Goal: Information Seeking & Learning: Learn about a topic

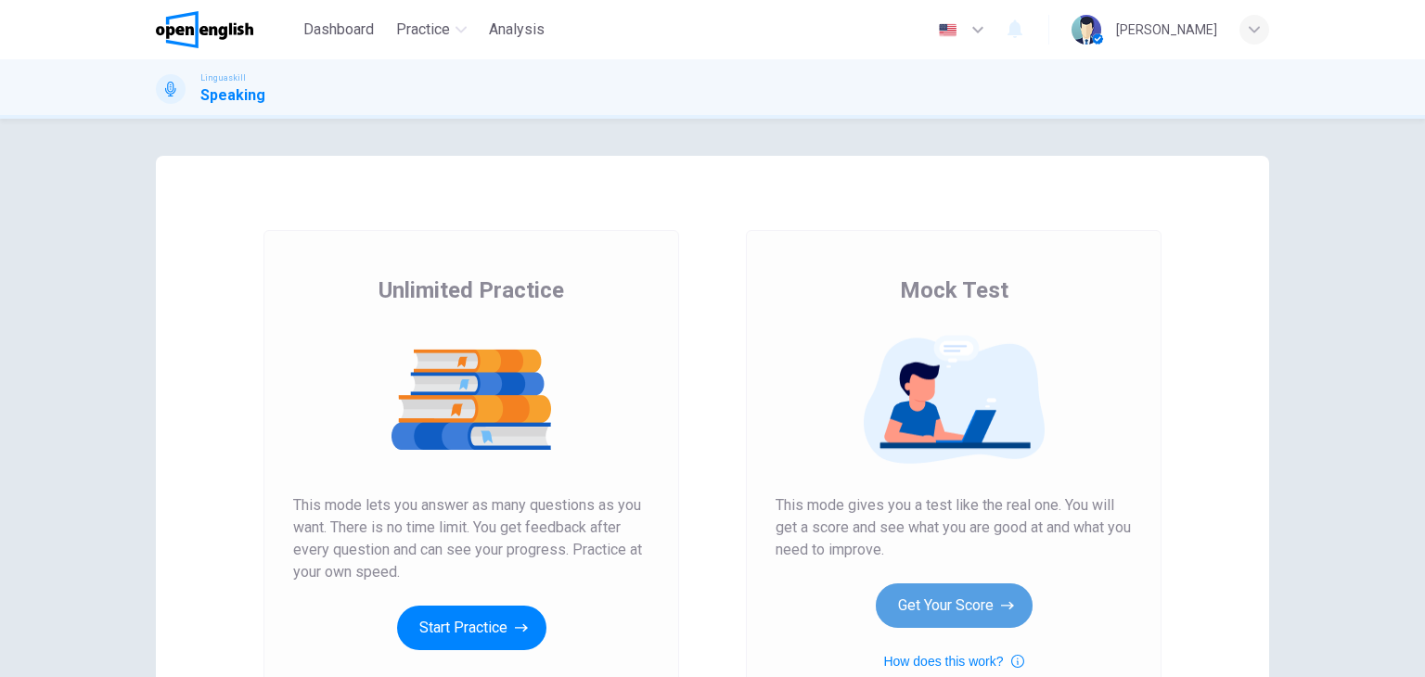
click at [975, 590] on button "Get Your Score" at bounding box center [954, 606] width 157 height 45
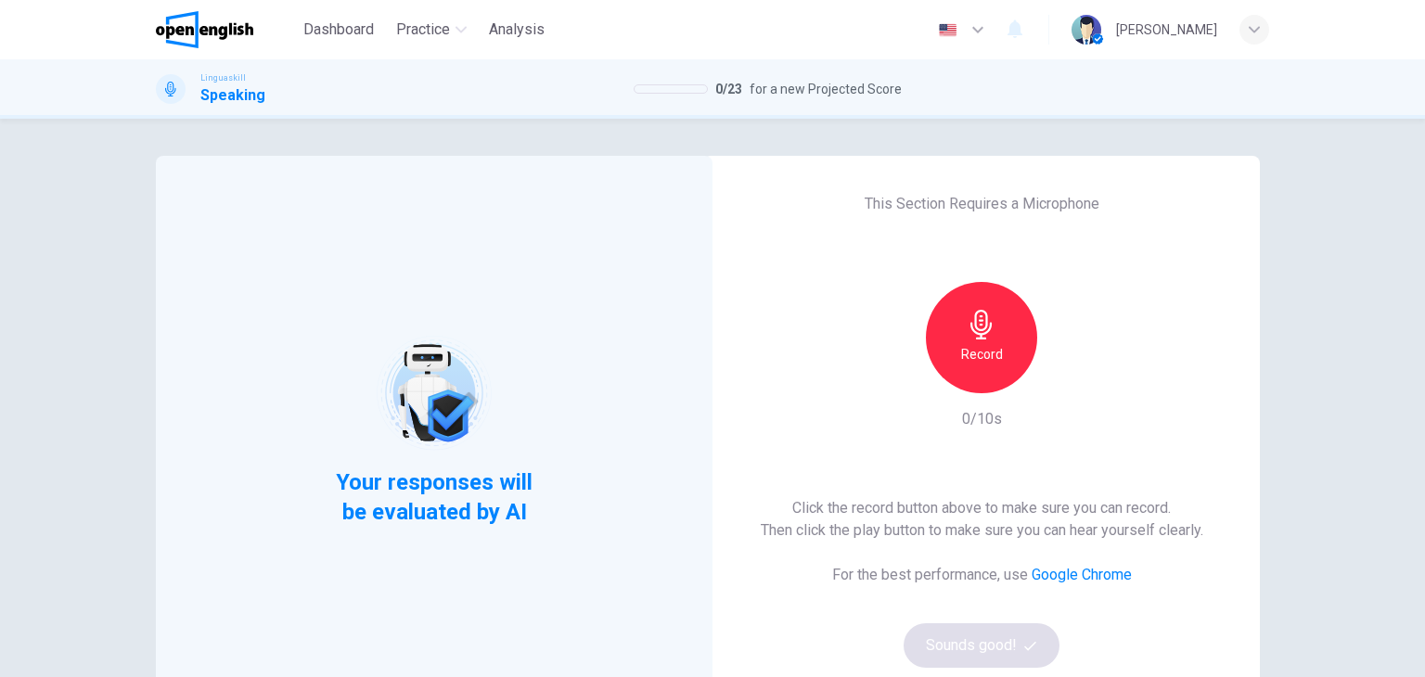
click at [1035, 353] on div "Record" at bounding box center [981, 337] width 200 height 111
click at [1013, 363] on div "Record" at bounding box center [981, 337] width 111 height 111
click at [925, 647] on button "Sounds good!" at bounding box center [982, 645] width 156 height 45
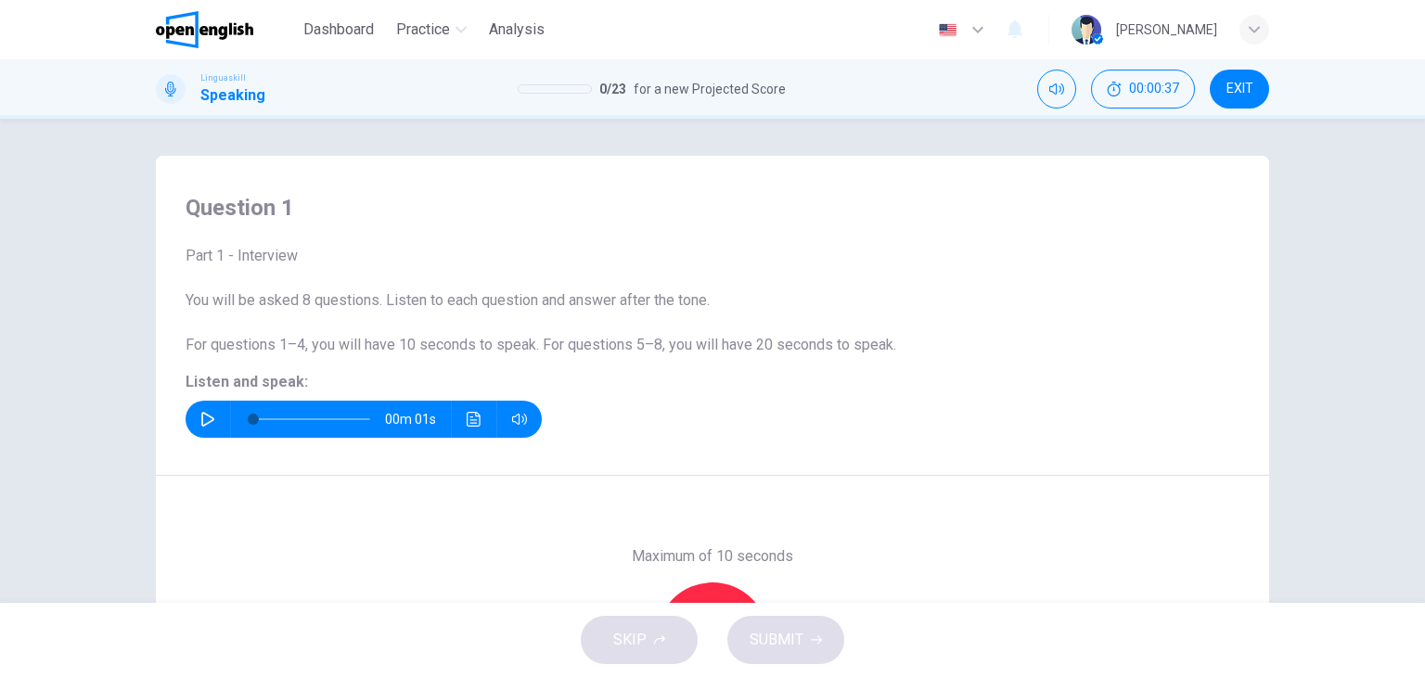
click at [450, 481] on div "Maximum of 10 seconds Record 0/10s" at bounding box center [712, 638] width 1113 height 325
drag, startPoint x: 635, startPoint y: 431, endPoint x: 687, endPoint y: 391, distance: 66.8
click at [687, 391] on div "Part 1 - Interview You will be asked 8 questions. Listen to each question and a…" at bounding box center [713, 341] width 1054 height 193
drag, startPoint x: 772, startPoint y: 520, endPoint x: 784, endPoint y: 480, distance: 42.6
click at [784, 480] on div "Maximum of 10 seconds Record 0/10s" at bounding box center [712, 638] width 1113 height 325
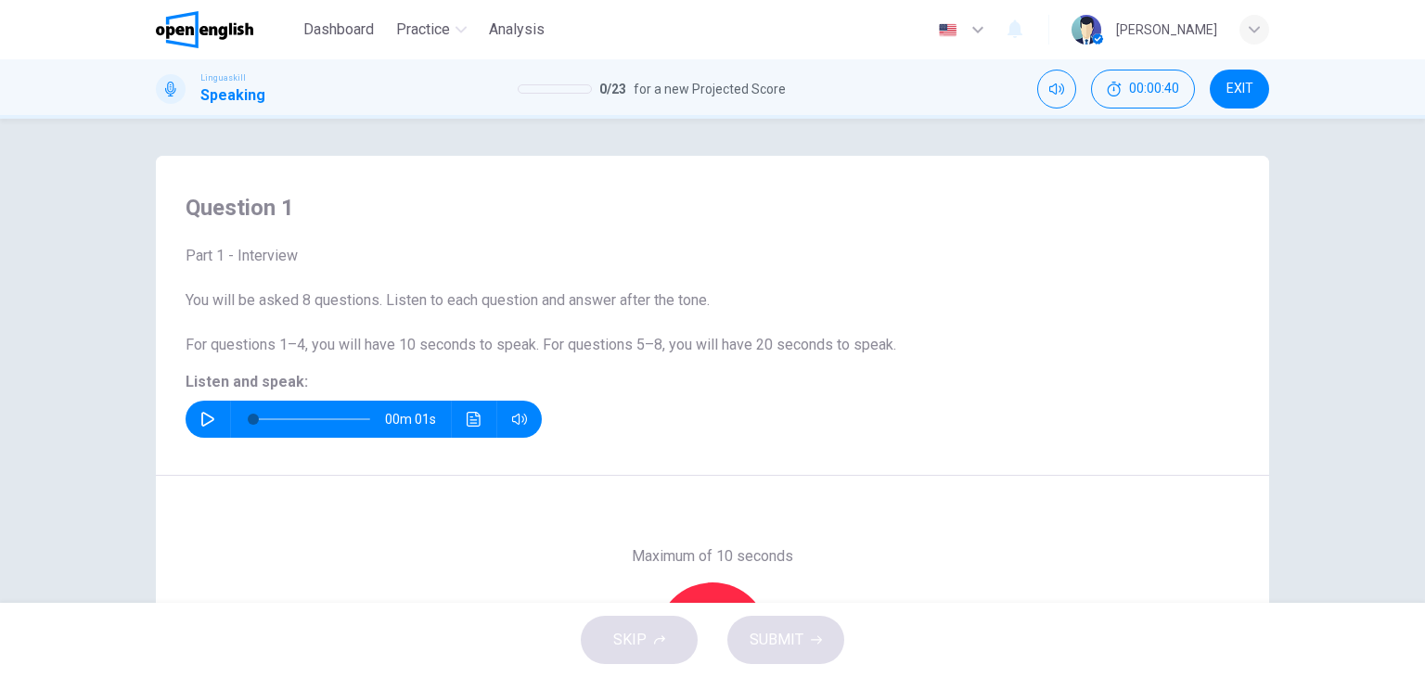
drag, startPoint x: 889, startPoint y: 572, endPoint x: 982, endPoint y: 407, distance: 189.4
click at [982, 407] on div "Question 1 Part 1 - Interview You will be asked 8 questions. Listen to each que…" at bounding box center [712, 478] width 1113 height 645
drag, startPoint x: 970, startPoint y: 413, endPoint x: 1059, endPoint y: 254, distance: 181.5
click at [1059, 254] on div "Part 1 - Interview You will be asked 8 questions. Listen to each question and a…" at bounding box center [713, 341] width 1054 height 193
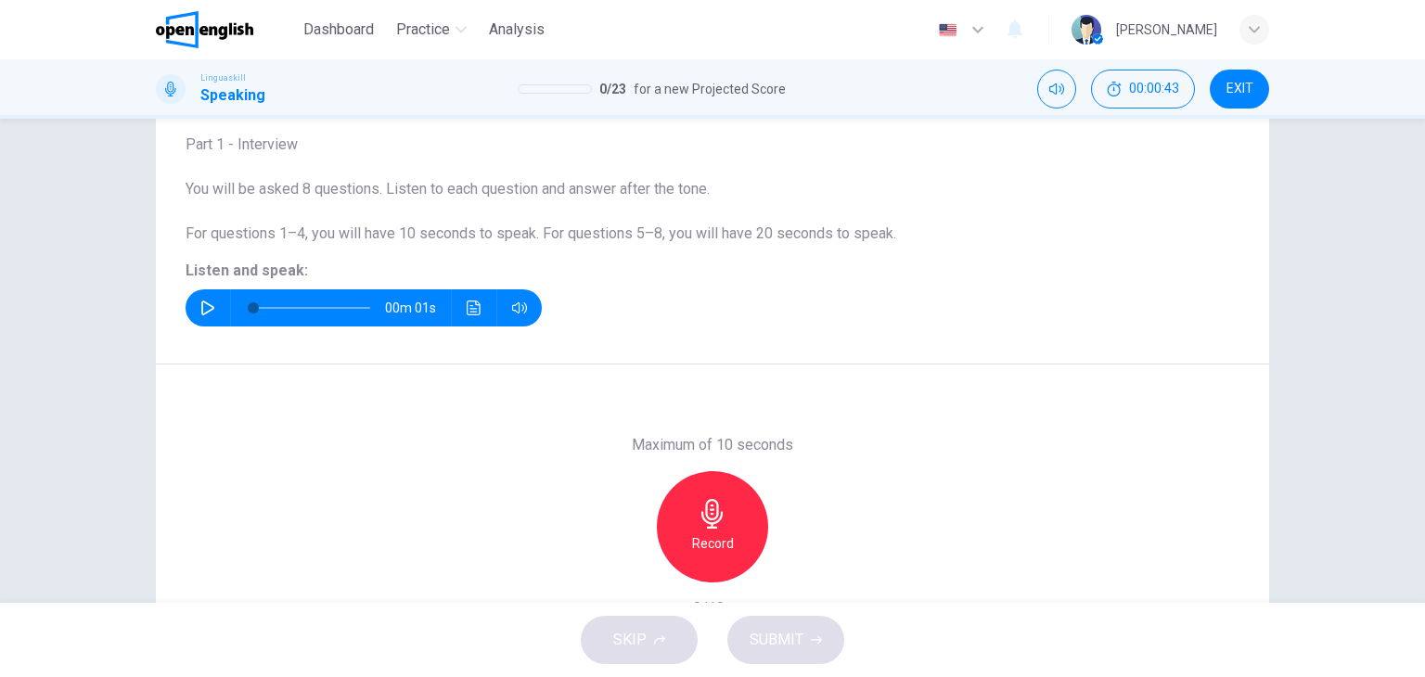
scroll to position [148, 0]
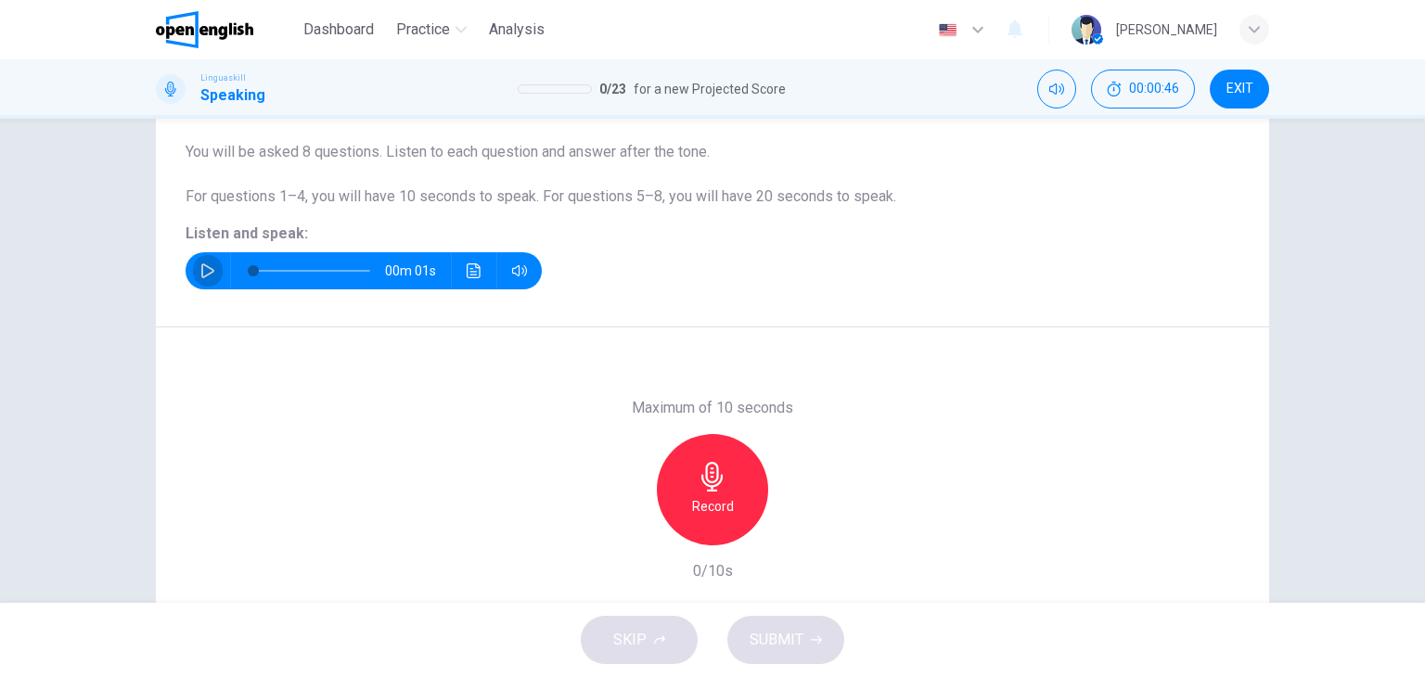
click at [209, 276] on icon "button" at bounding box center [207, 270] width 15 height 15
click at [746, 468] on div "Record" at bounding box center [712, 489] width 111 height 111
click at [713, 484] on icon "button" at bounding box center [711, 477] width 21 height 30
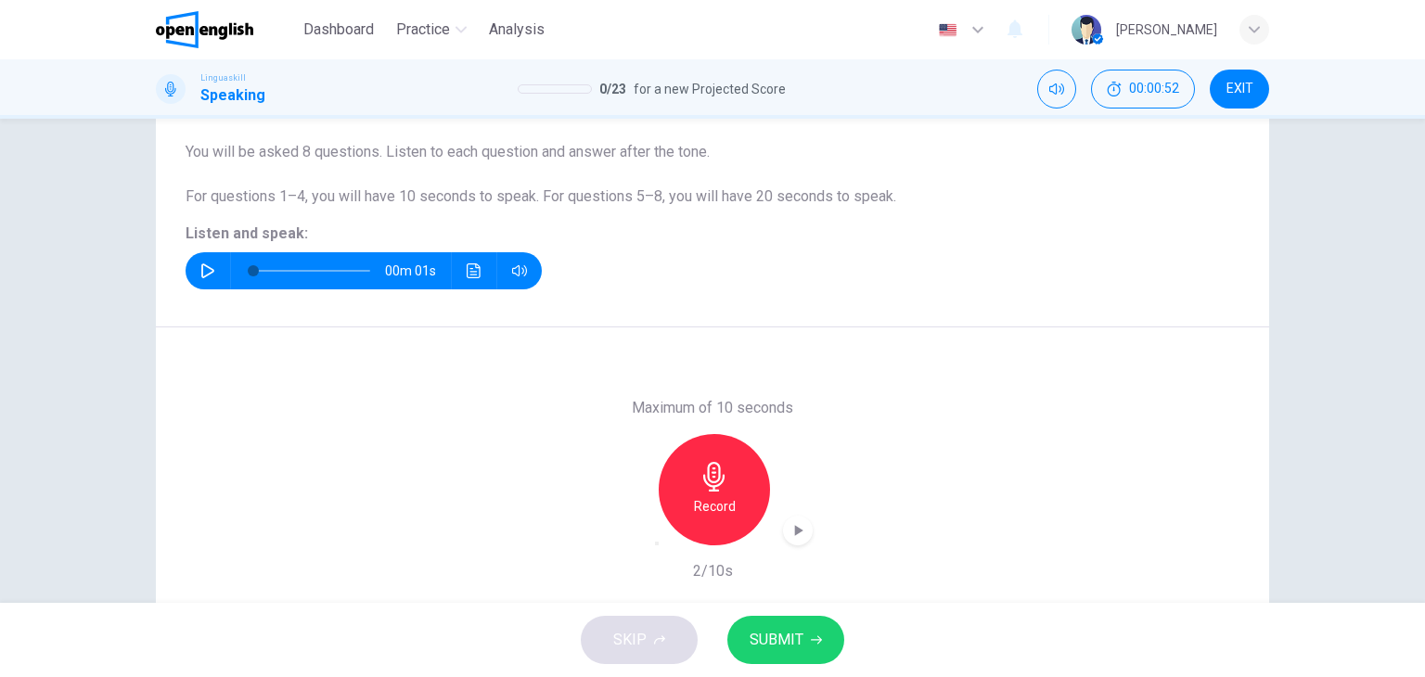
click at [788, 667] on div "SKIP SUBMIT" at bounding box center [712, 640] width 1425 height 74
click at [783, 659] on button "SUBMIT" at bounding box center [785, 640] width 117 height 48
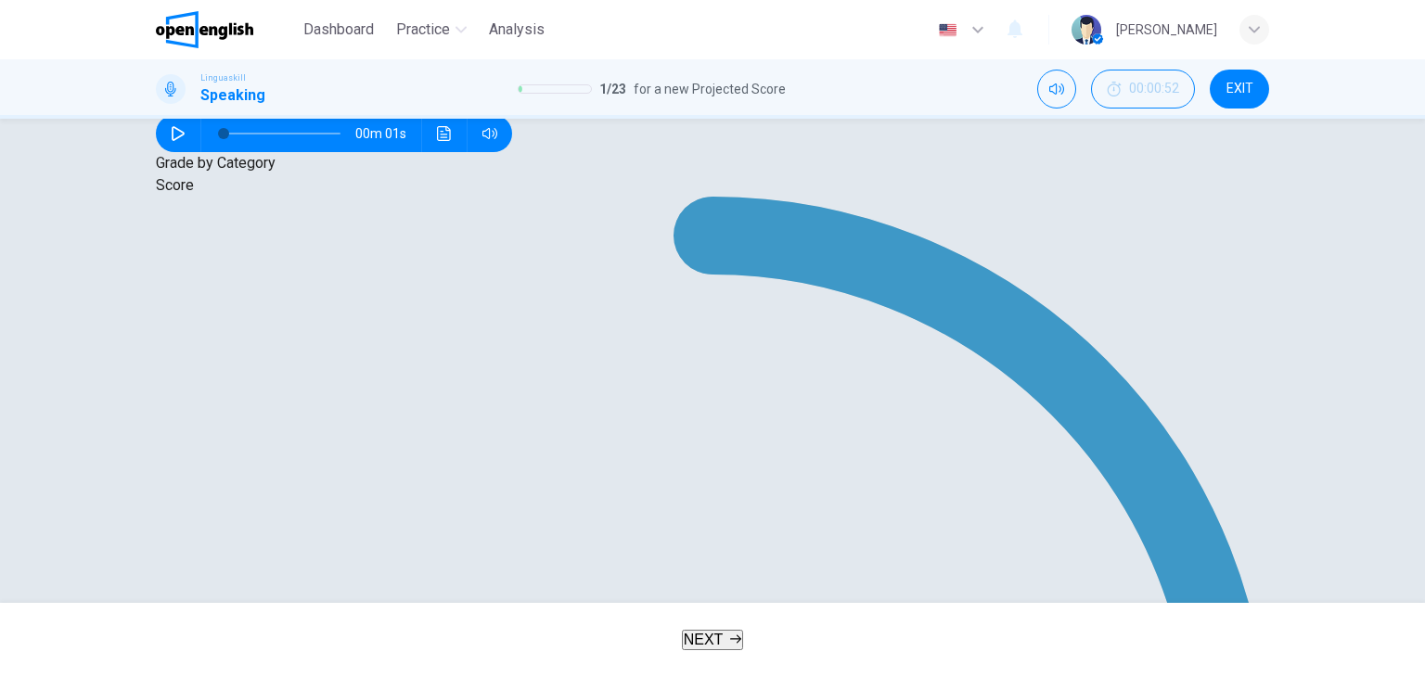
scroll to position [302, 0]
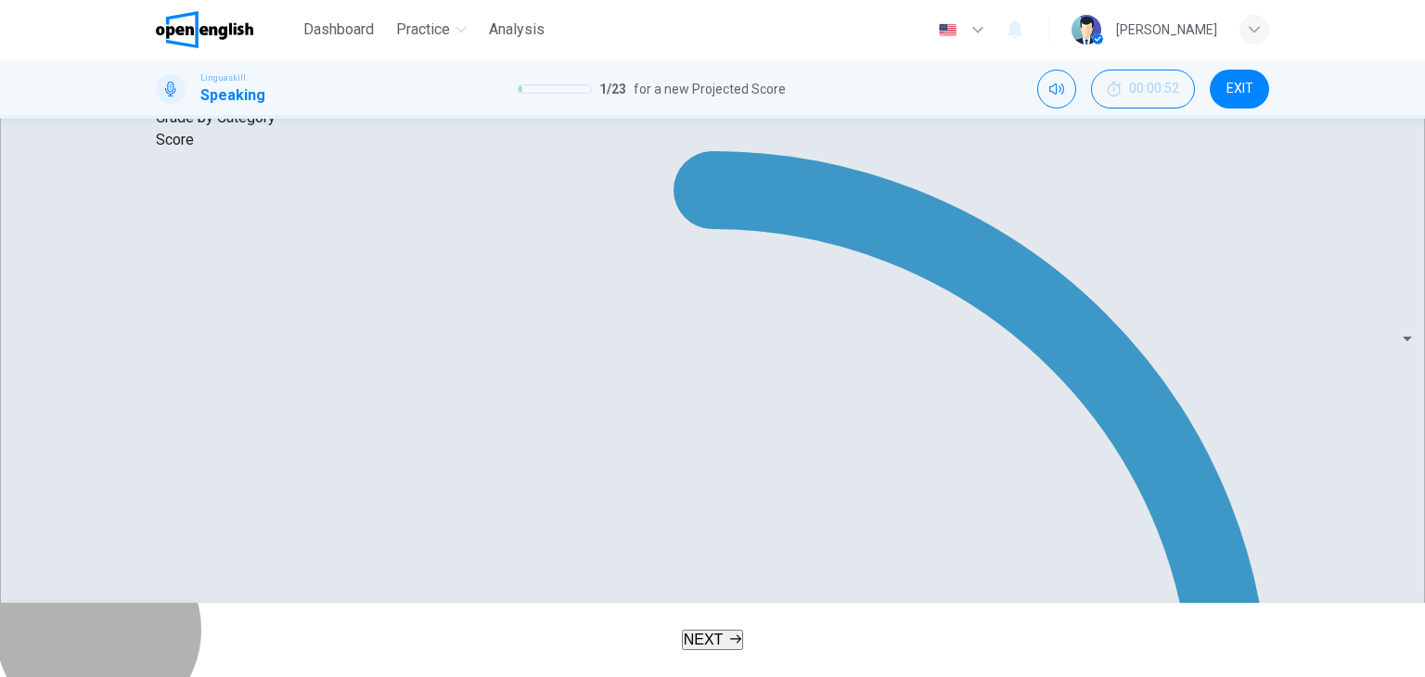
click at [744, 643] on button "NEXT" at bounding box center [713, 640] width 62 height 20
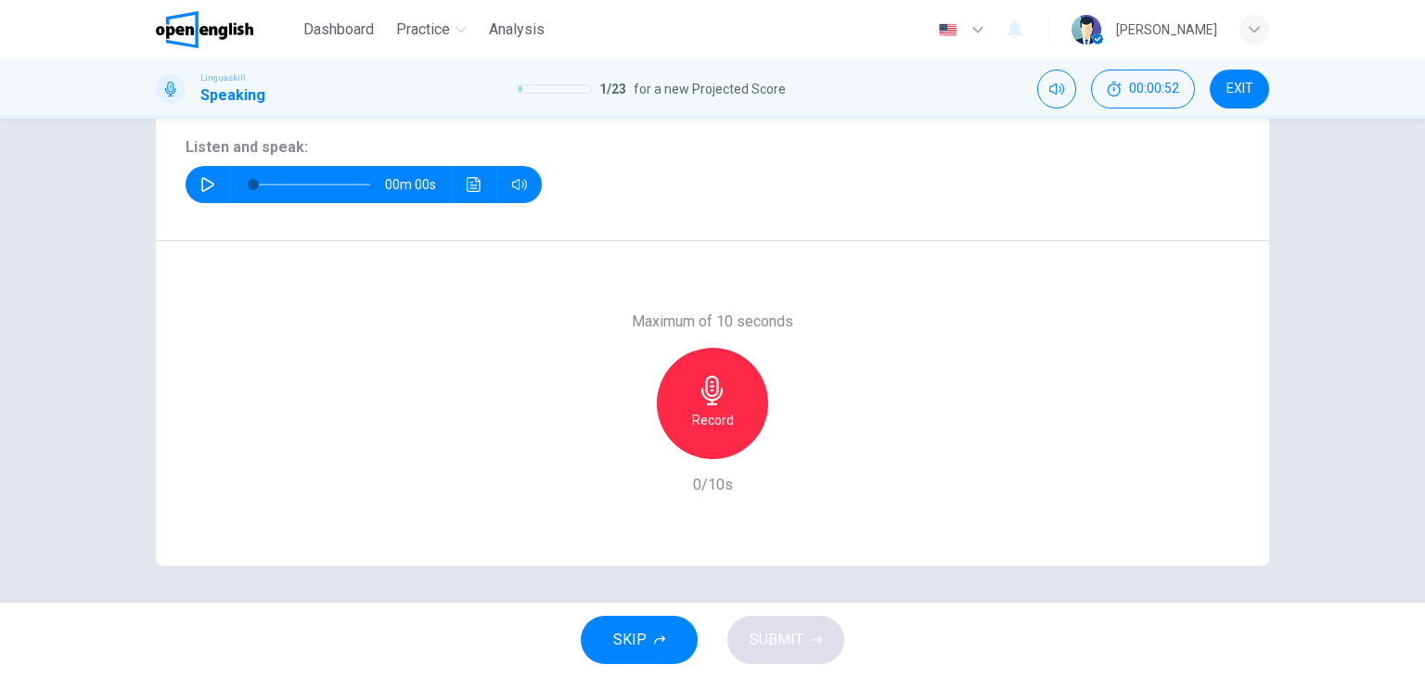
scroll to position [235, 0]
drag, startPoint x: 534, startPoint y: 405, endPoint x: 443, endPoint y: 428, distance: 94.5
click at [507, 481] on div "Maximum of 10 seconds Record 0/10s" at bounding box center [712, 403] width 1113 height 325
click at [210, 198] on button "button" at bounding box center [208, 184] width 30 height 37
click at [709, 413] on h6 "Record" at bounding box center [713, 420] width 42 height 22
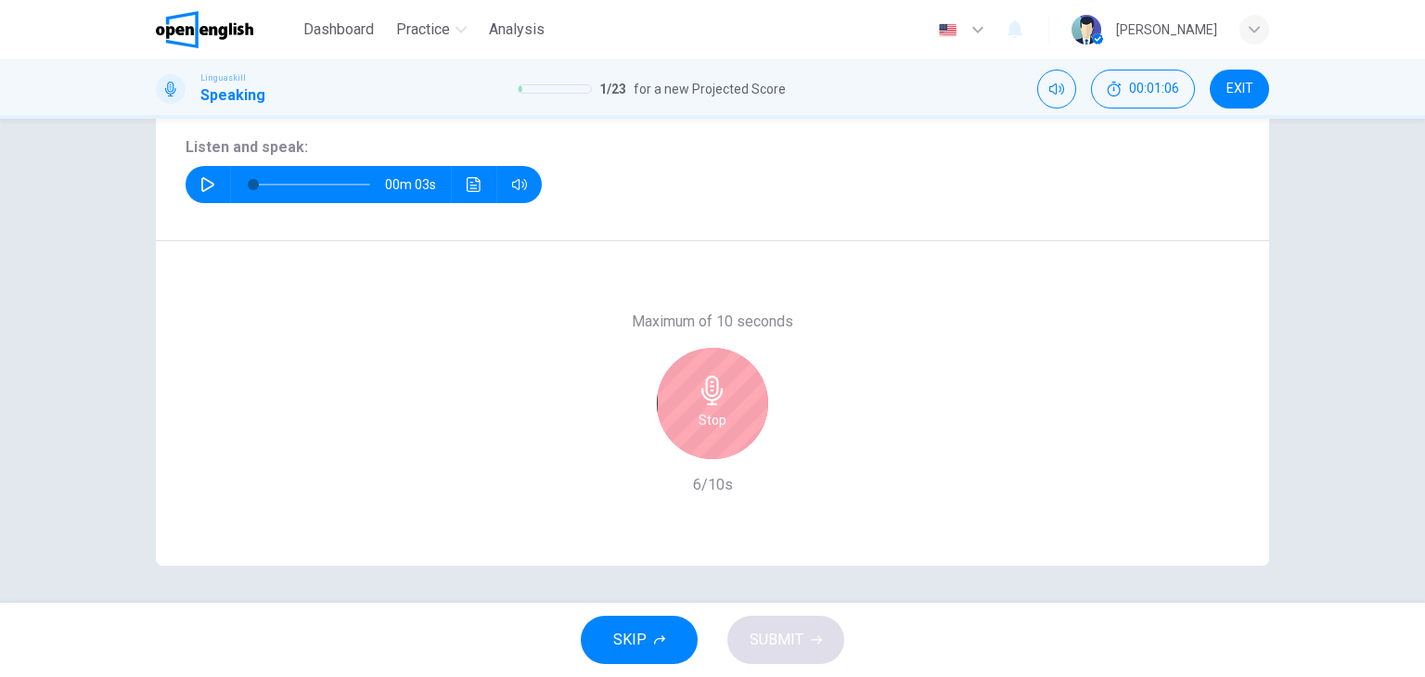
click at [699, 430] on h6 "Stop" at bounding box center [713, 420] width 28 height 22
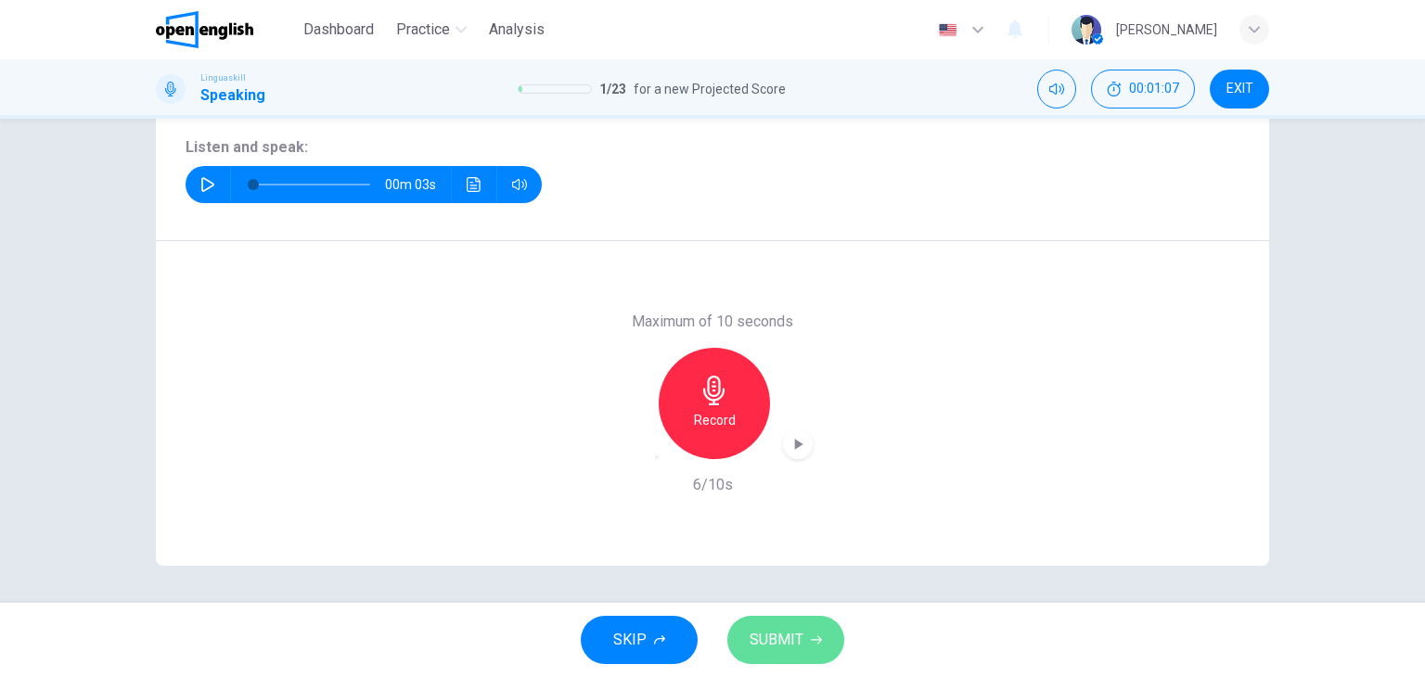
click at [768, 648] on span "SUBMIT" at bounding box center [777, 640] width 54 height 26
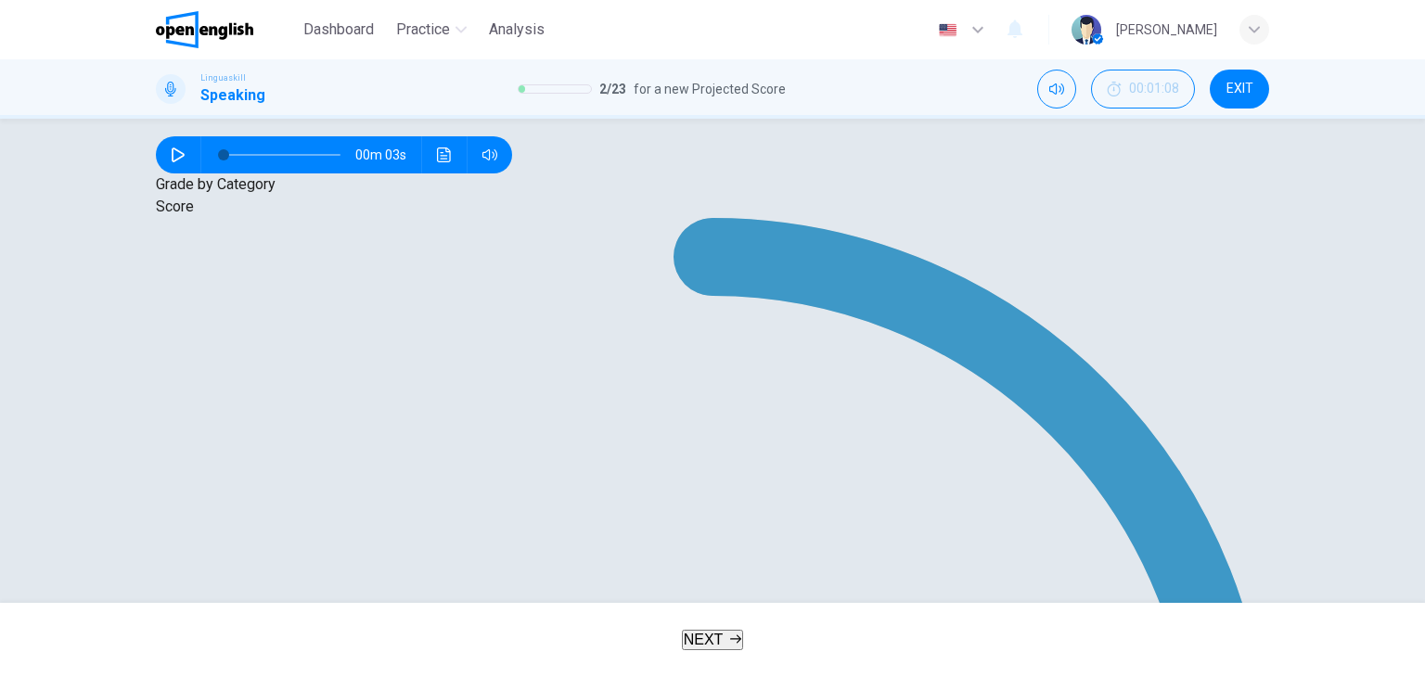
drag, startPoint x: 481, startPoint y: 497, endPoint x: 566, endPoint y: 368, distance: 154.1
drag, startPoint x: 611, startPoint y: 490, endPoint x: 734, endPoint y: 289, distance: 235.6
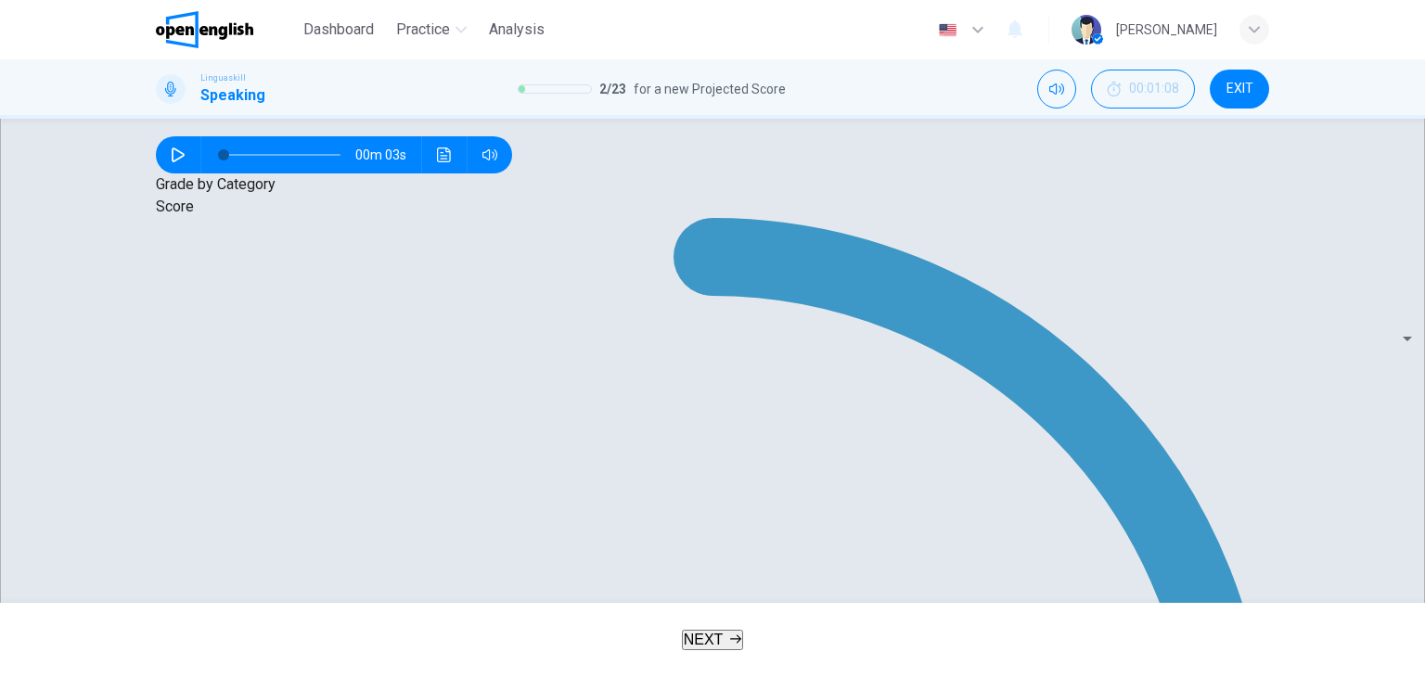
drag, startPoint x: 737, startPoint y: 540, endPoint x: 825, endPoint y: 405, distance: 160.8
drag, startPoint x: 1034, startPoint y: 499, endPoint x: 1120, endPoint y: 335, distance: 185.1
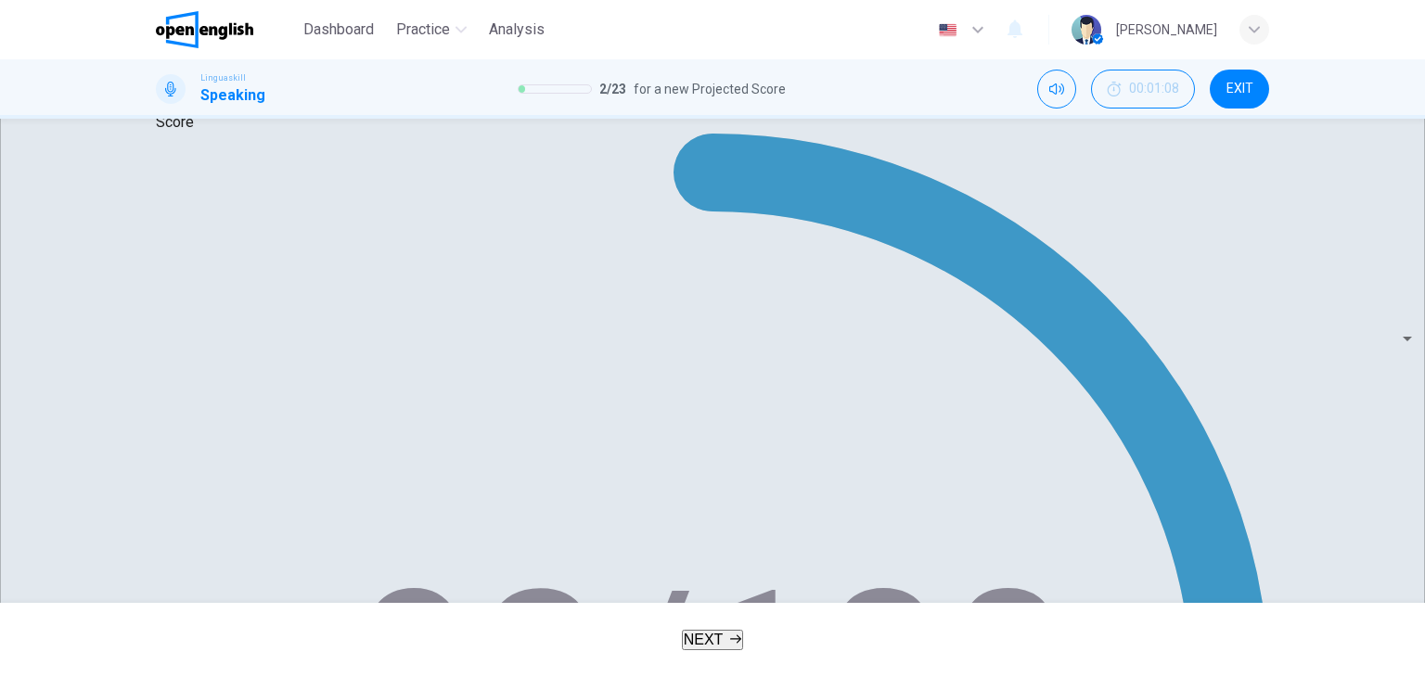
scroll to position [348, 0]
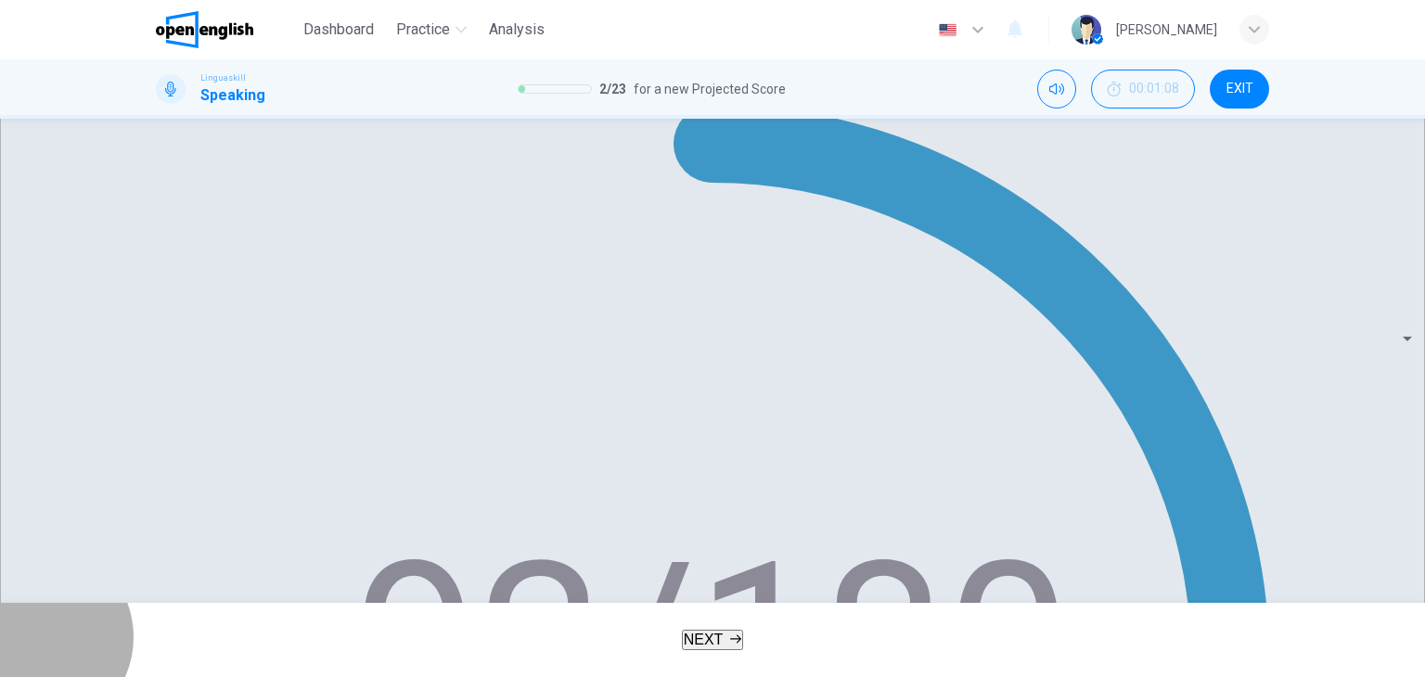
click at [685, 648] on span "NEXT" at bounding box center [704, 640] width 40 height 16
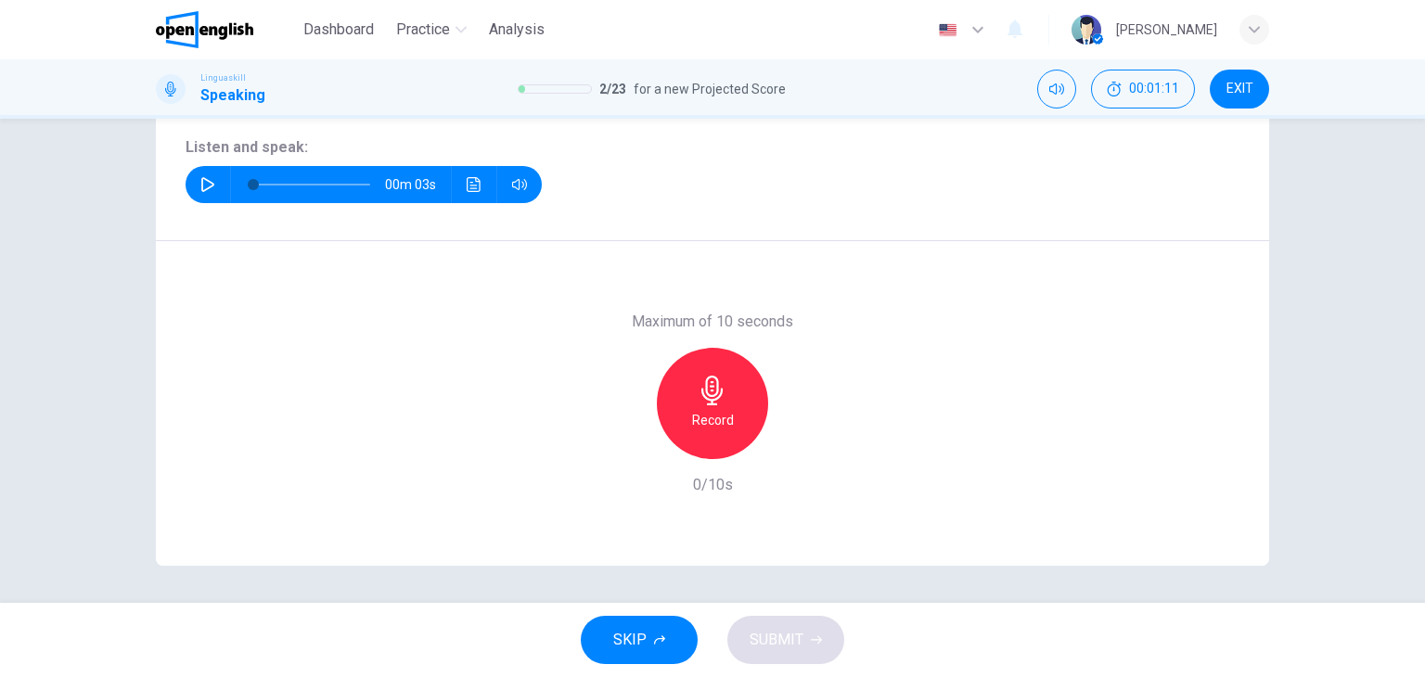
click at [193, 188] on button "button" at bounding box center [208, 184] width 30 height 37
type input "**"
click at [698, 415] on h6 "Record" at bounding box center [713, 420] width 42 height 22
click at [707, 431] on div "Stop" at bounding box center [712, 403] width 111 height 111
click at [657, 457] on icon "button" at bounding box center [657, 457] width 0 height 0
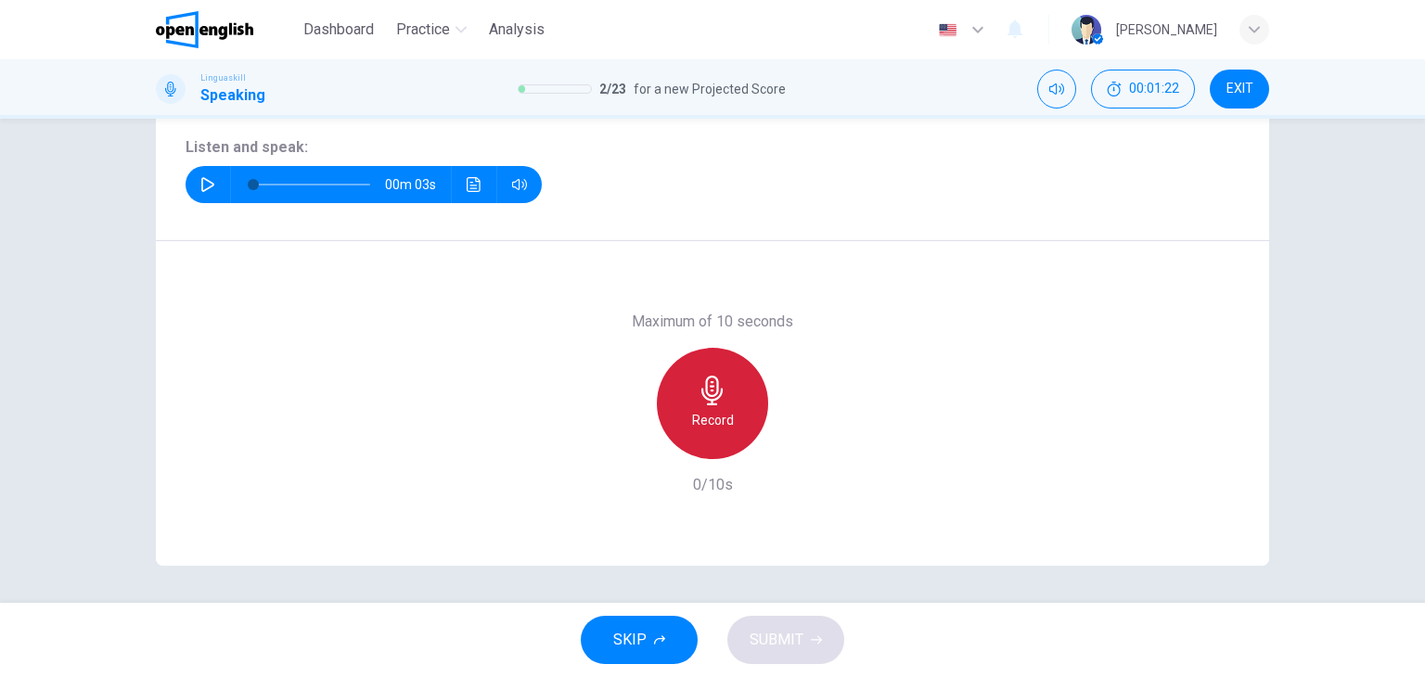
click at [690, 435] on div "Record" at bounding box center [712, 403] width 111 height 111
click at [706, 420] on h6 "Stop" at bounding box center [713, 420] width 28 height 22
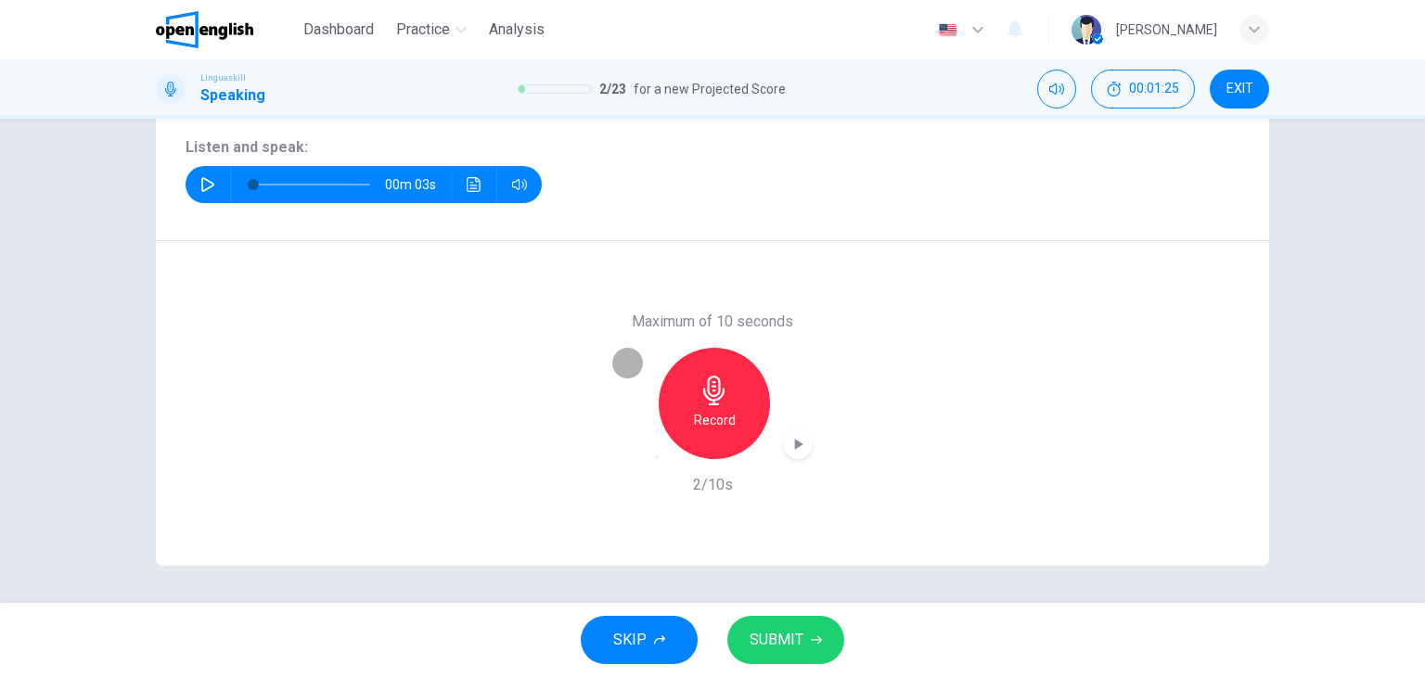
click at [657, 457] on div "button" at bounding box center [657, 457] width 0 height 0
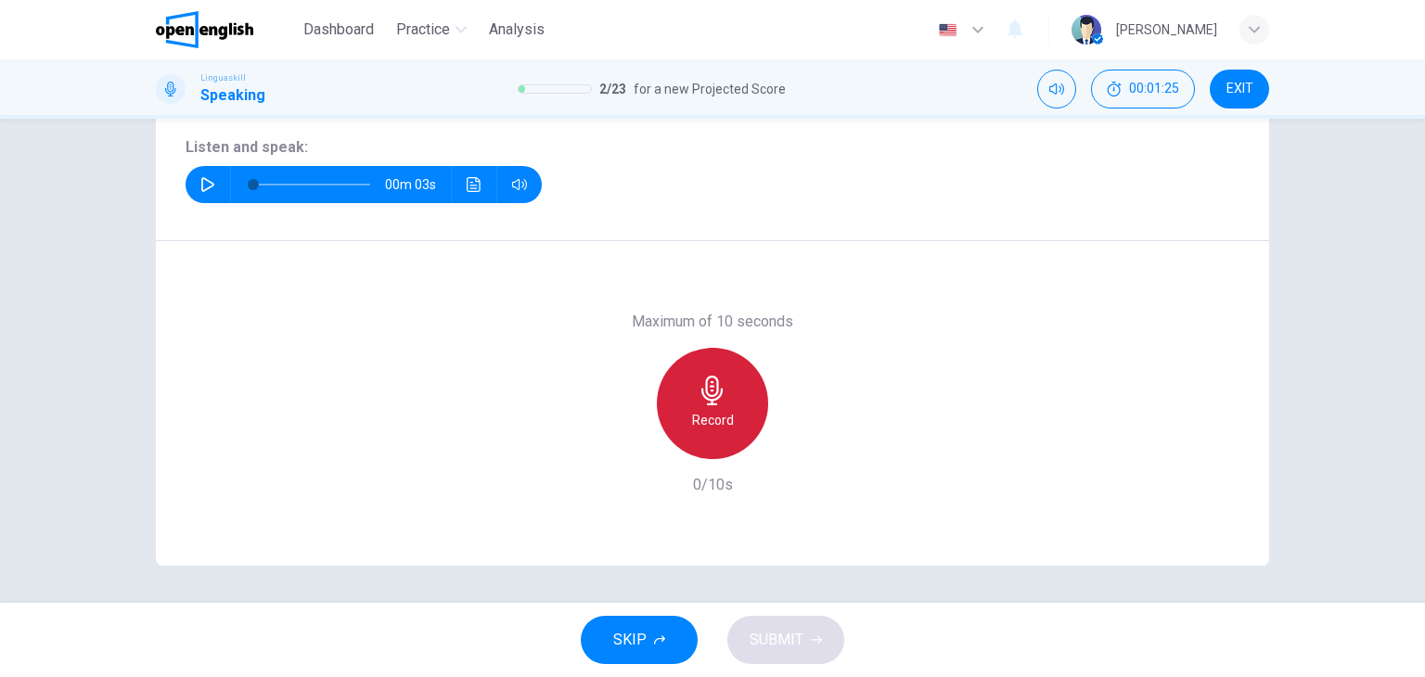
click at [692, 430] on h6 "Record" at bounding box center [713, 420] width 42 height 22
click at [718, 409] on h6 "Stop" at bounding box center [713, 420] width 28 height 22
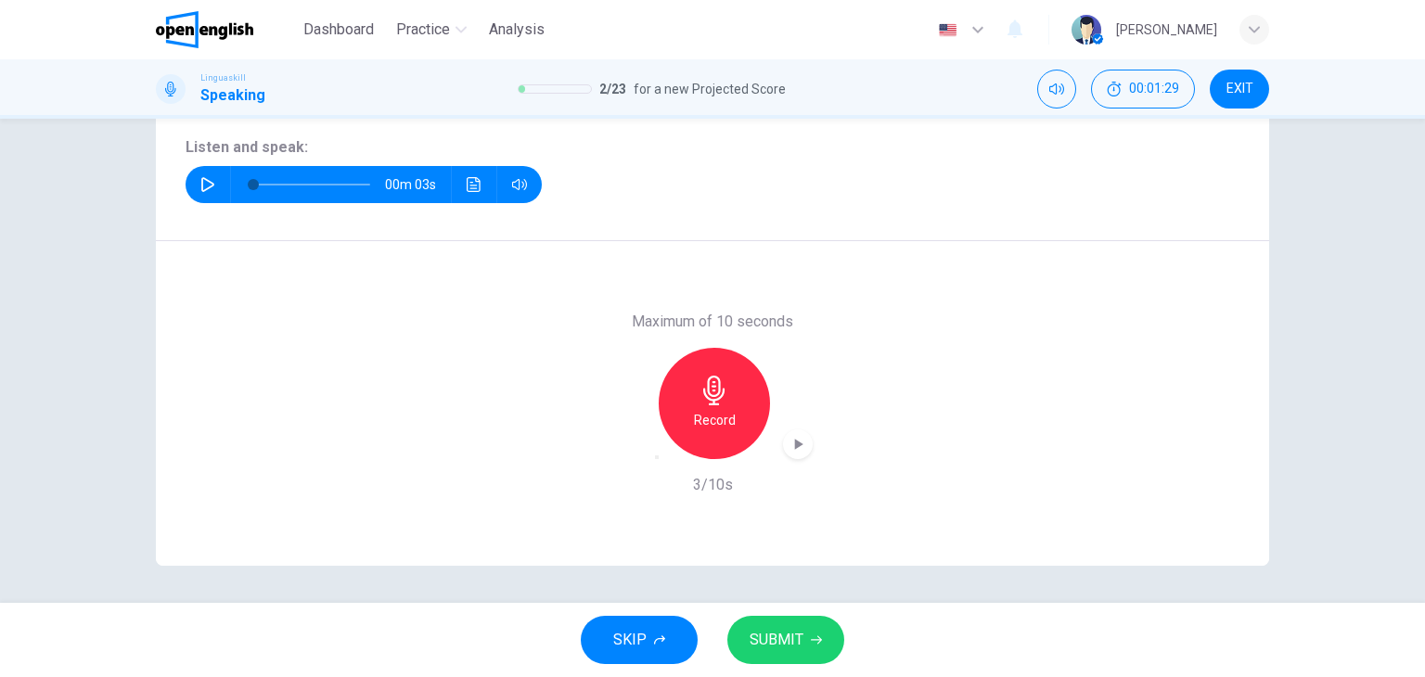
click at [761, 654] on button "SUBMIT" at bounding box center [785, 640] width 117 height 48
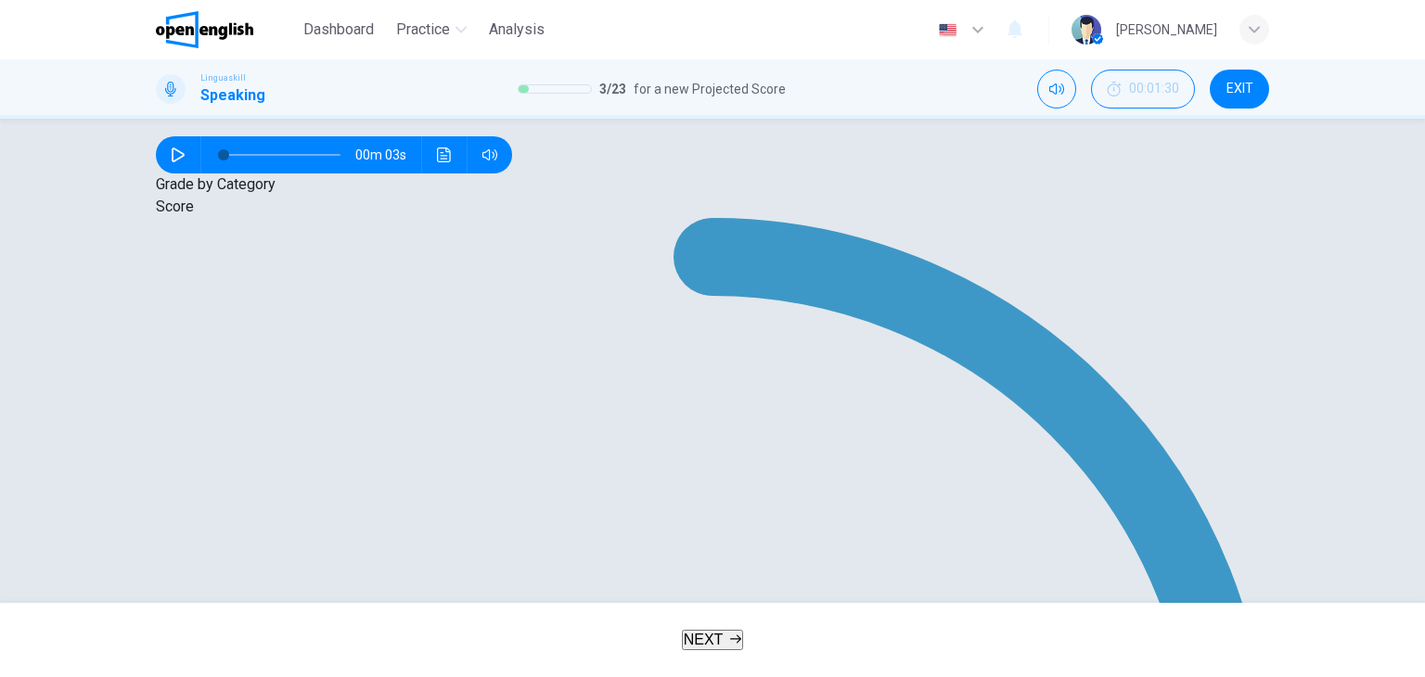
drag, startPoint x: 512, startPoint y: 456, endPoint x: 545, endPoint y: 330, distance: 130.3
drag, startPoint x: 625, startPoint y: 357, endPoint x: 736, endPoint y: 103, distance: 277.1
click at [736, 103] on div "Dashboard Practice Analysis English ** ​ ömer t. Linguaskill Speaking 3 / 23 fo…" at bounding box center [712, 338] width 1425 height 677
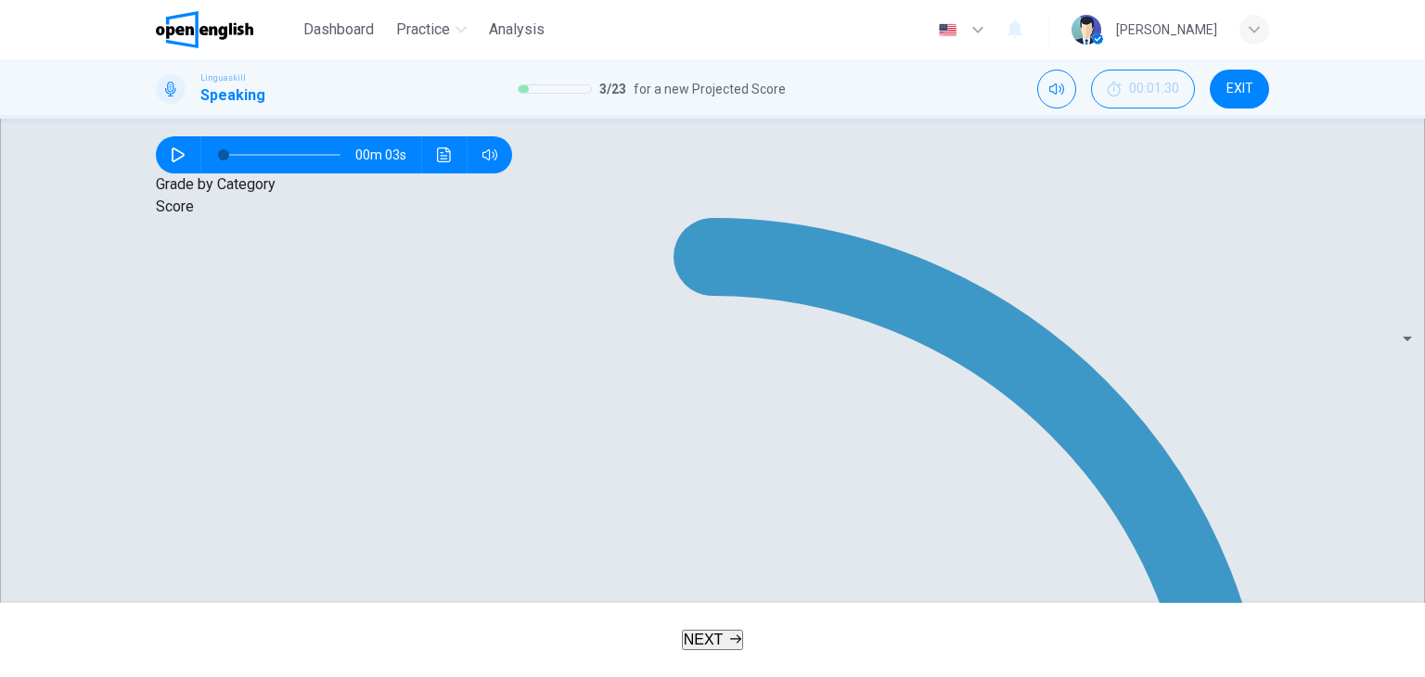
drag, startPoint x: 959, startPoint y: 419, endPoint x: 1277, endPoint y: -31, distance: 550.6
click at [1277, 0] on html "This site uses cookies, as explained in our Privacy Policy . If you agree to th…" at bounding box center [712, 338] width 1425 height 677
click at [719, 643] on span "NEXT" at bounding box center [704, 640] width 40 height 16
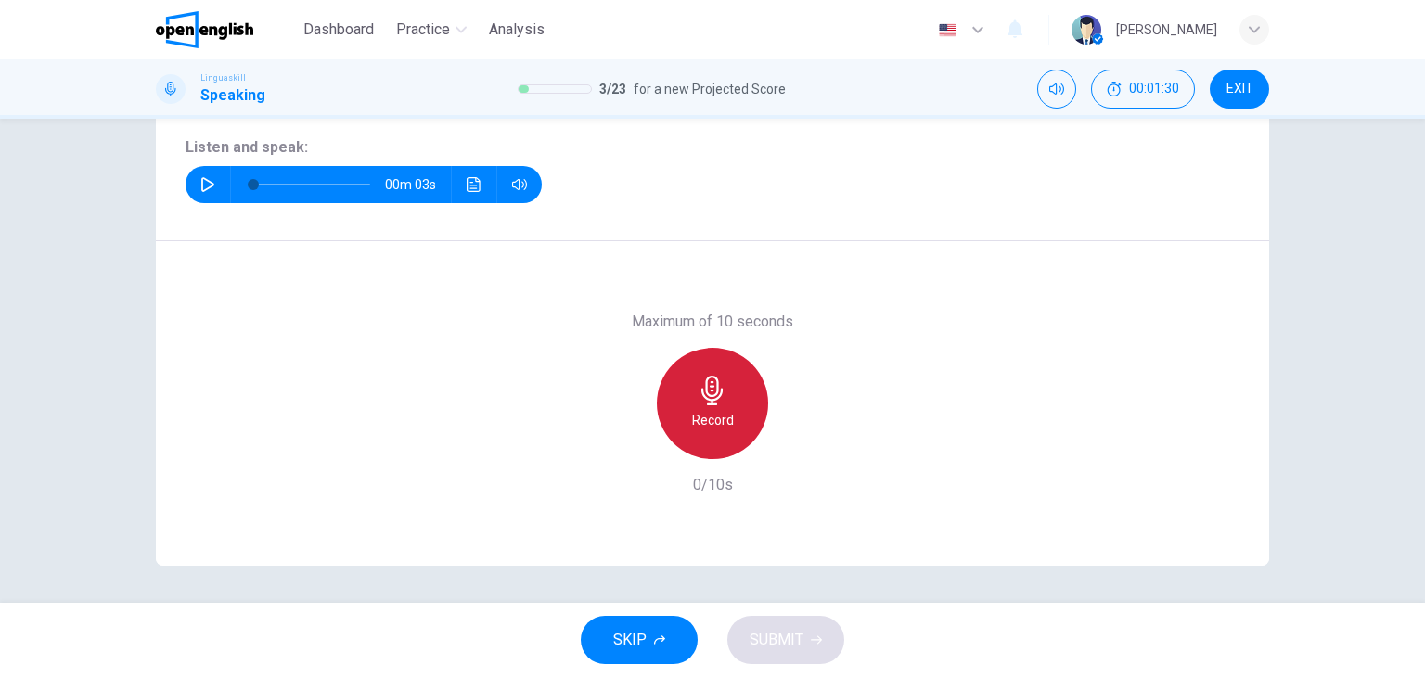
click at [709, 425] on h6 "Record" at bounding box center [713, 420] width 42 height 22
click at [682, 438] on div "Stop" at bounding box center [712, 403] width 111 height 111
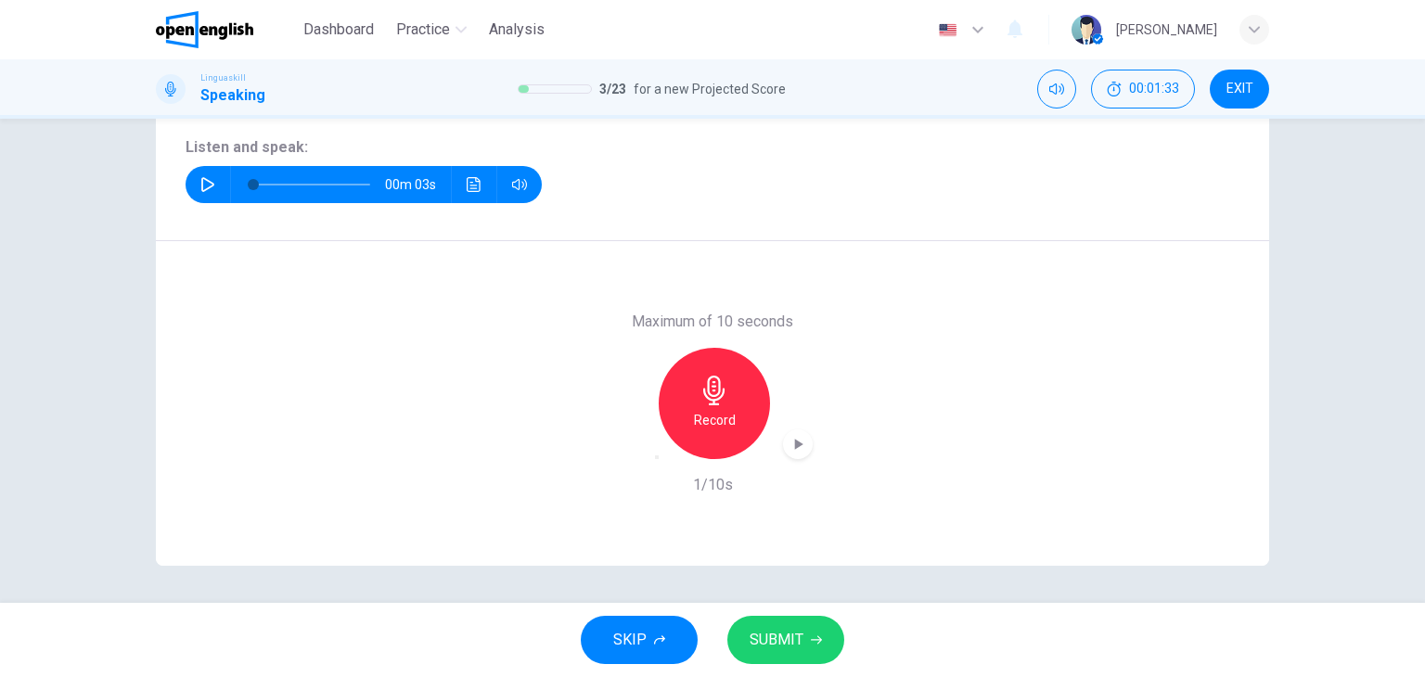
click at [606, 443] on div "Maximum of 10 seconds Record 1/10s" at bounding box center [712, 403] width 1113 height 325
click at [657, 457] on div "button" at bounding box center [657, 457] width 0 height 0
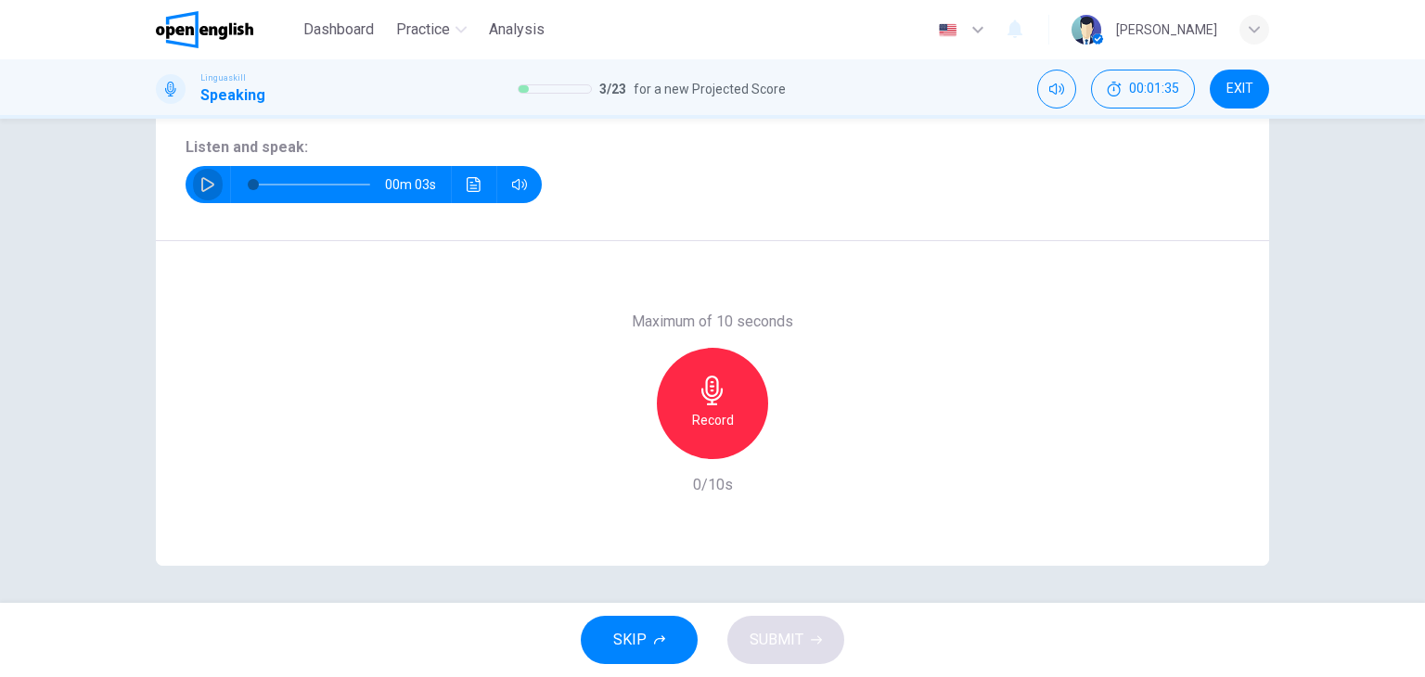
click at [193, 183] on button "button" at bounding box center [208, 184] width 30 height 37
click at [207, 185] on icon "button" at bounding box center [207, 184] width 10 height 11
click at [707, 394] on icon "button" at bounding box center [711, 391] width 21 height 30
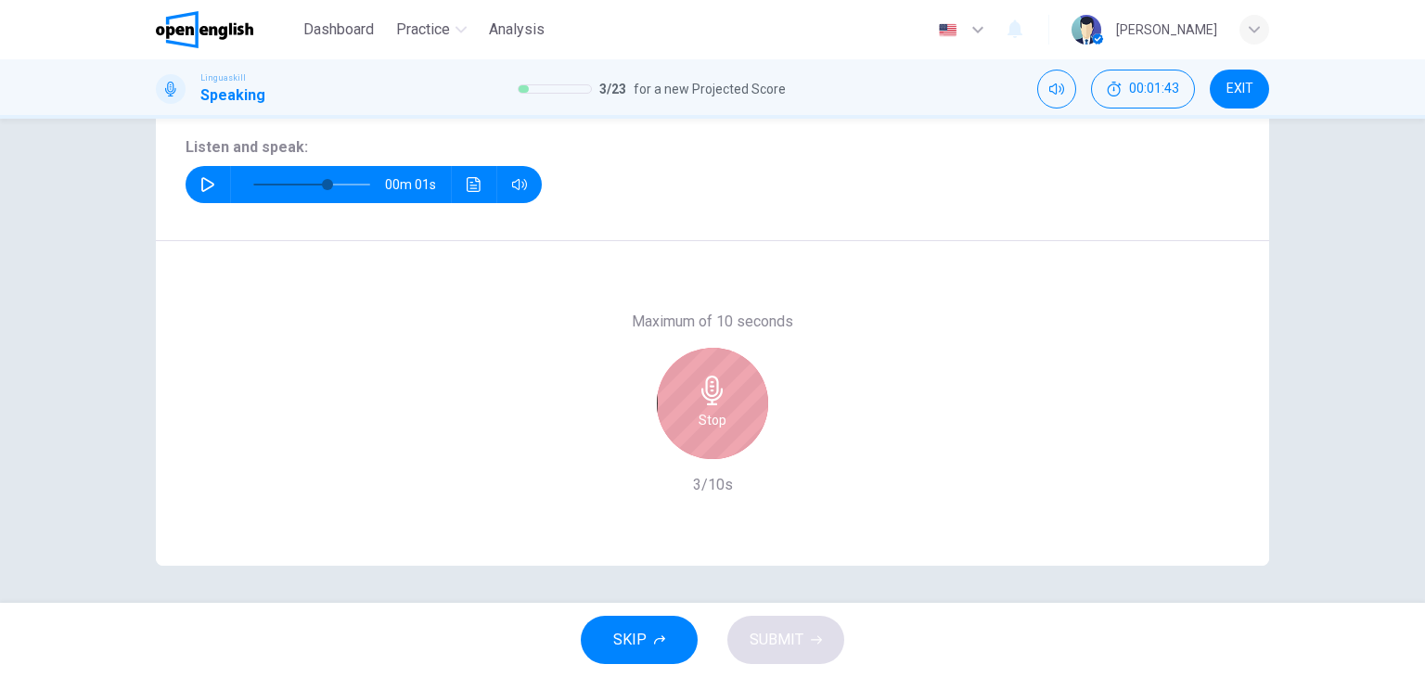
click at [707, 394] on icon "button" at bounding box center [711, 391] width 21 height 30
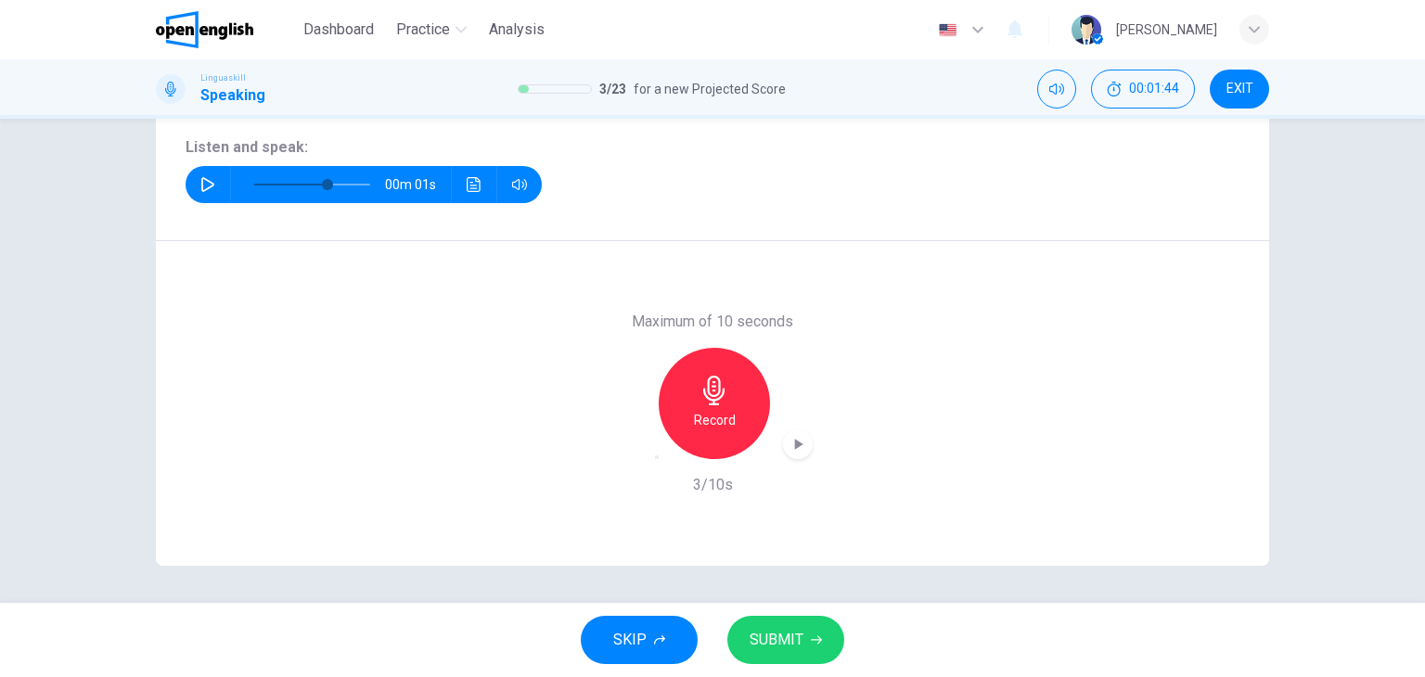
click at [657, 457] on icon "button" at bounding box center [657, 457] width 0 height 0
click at [205, 184] on icon "button" at bounding box center [207, 184] width 15 height 15
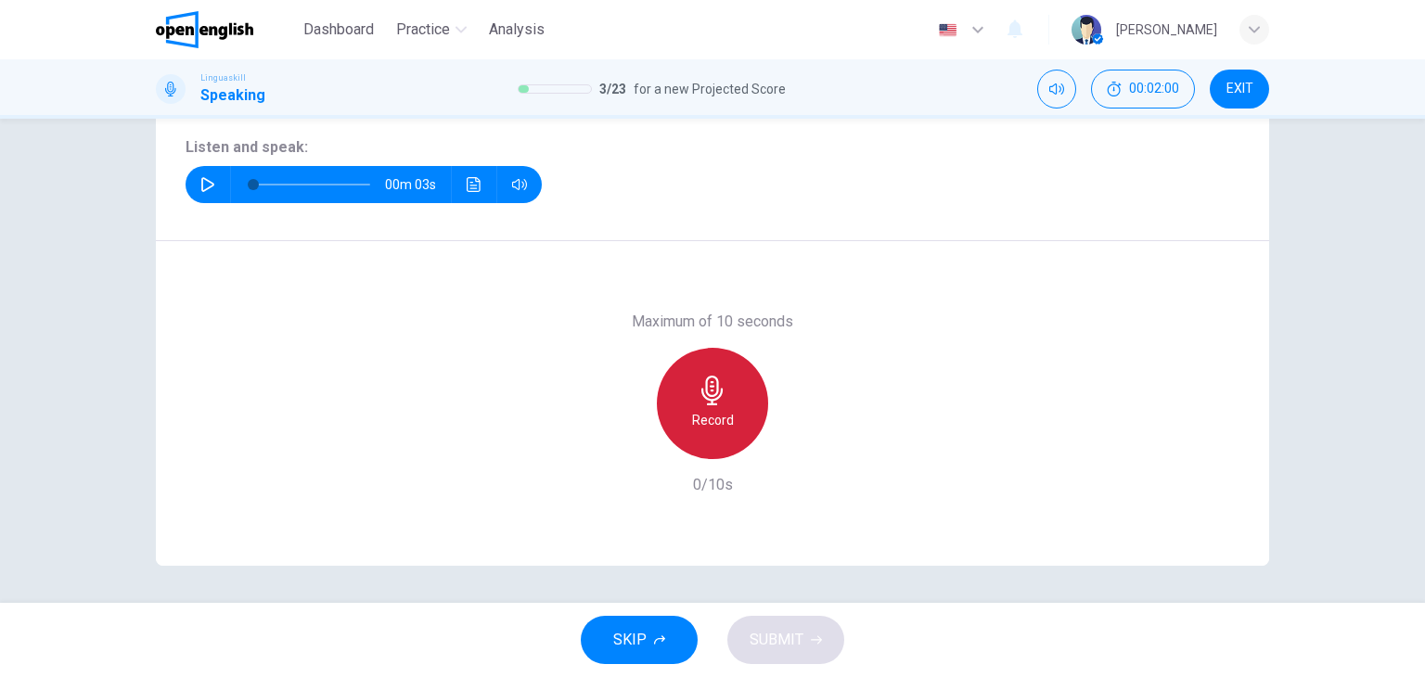
click at [678, 397] on div "Record" at bounding box center [712, 403] width 111 height 111
click at [678, 397] on div "Stop" at bounding box center [712, 403] width 111 height 111
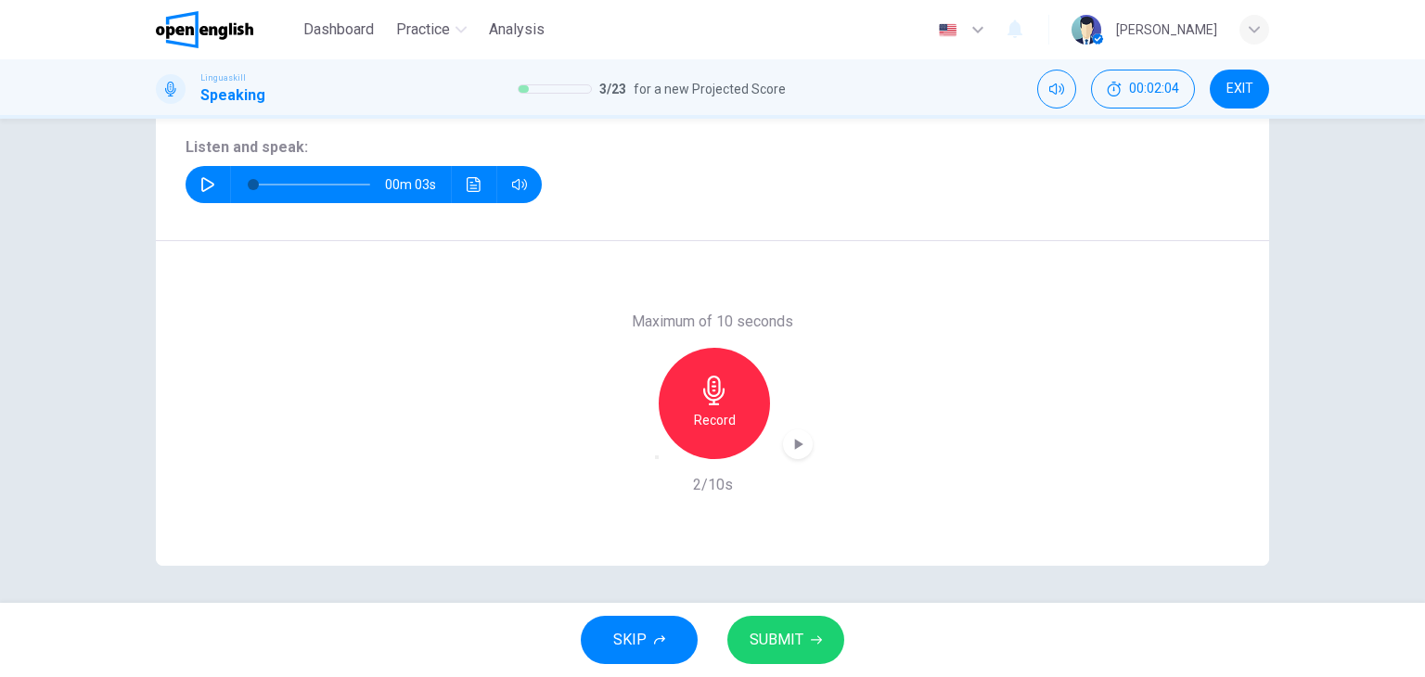
click at [776, 648] on span "SUBMIT" at bounding box center [777, 640] width 54 height 26
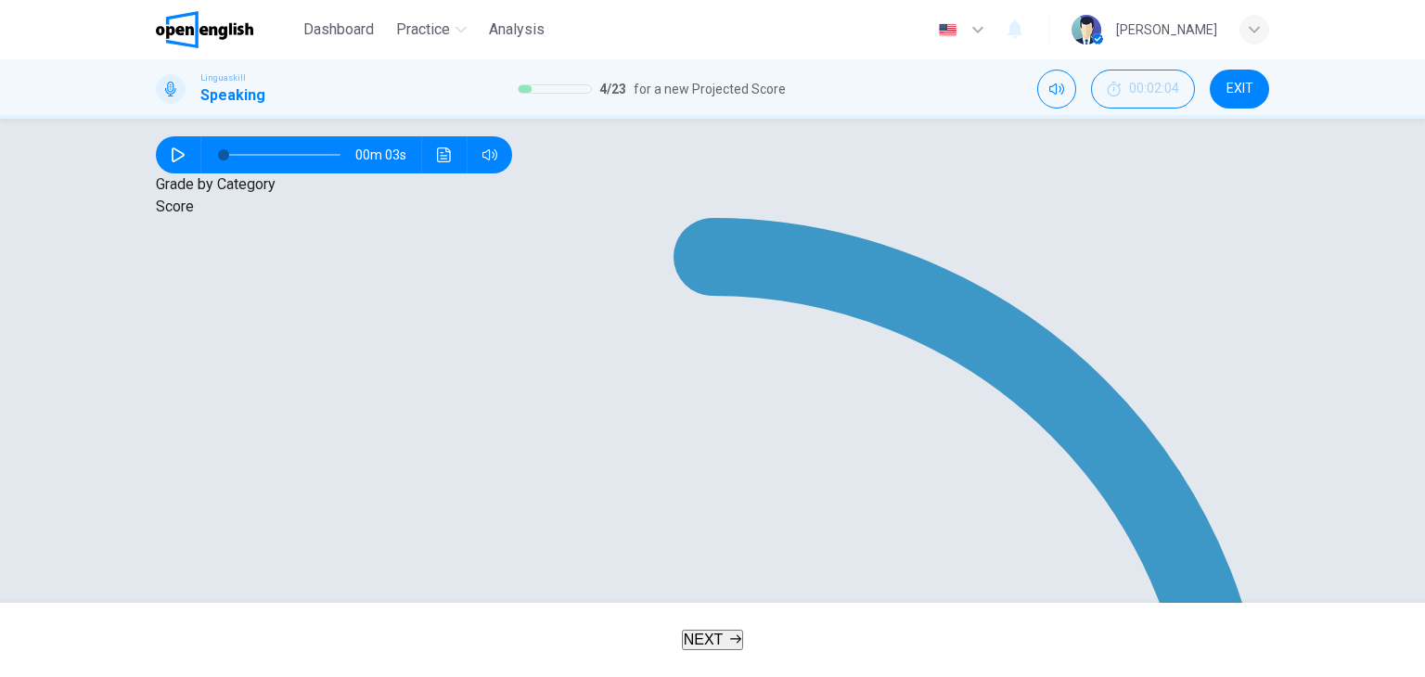
click at [731, 630] on button "NEXT" at bounding box center [713, 640] width 62 height 20
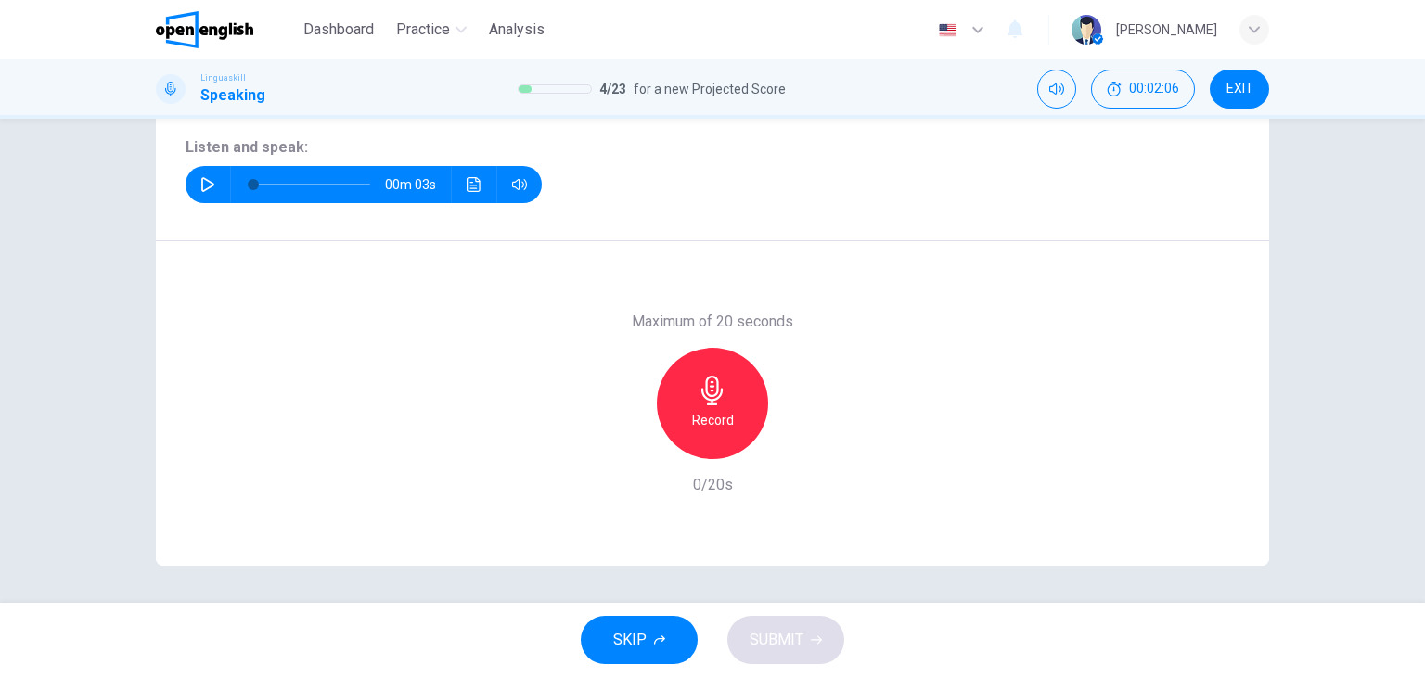
click at [186, 191] on div "00m 03s" at bounding box center [364, 184] width 356 height 37
click at [193, 189] on button "button" at bounding box center [208, 184] width 30 height 37
click at [687, 436] on div "Record" at bounding box center [712, 403] width 111 height 111
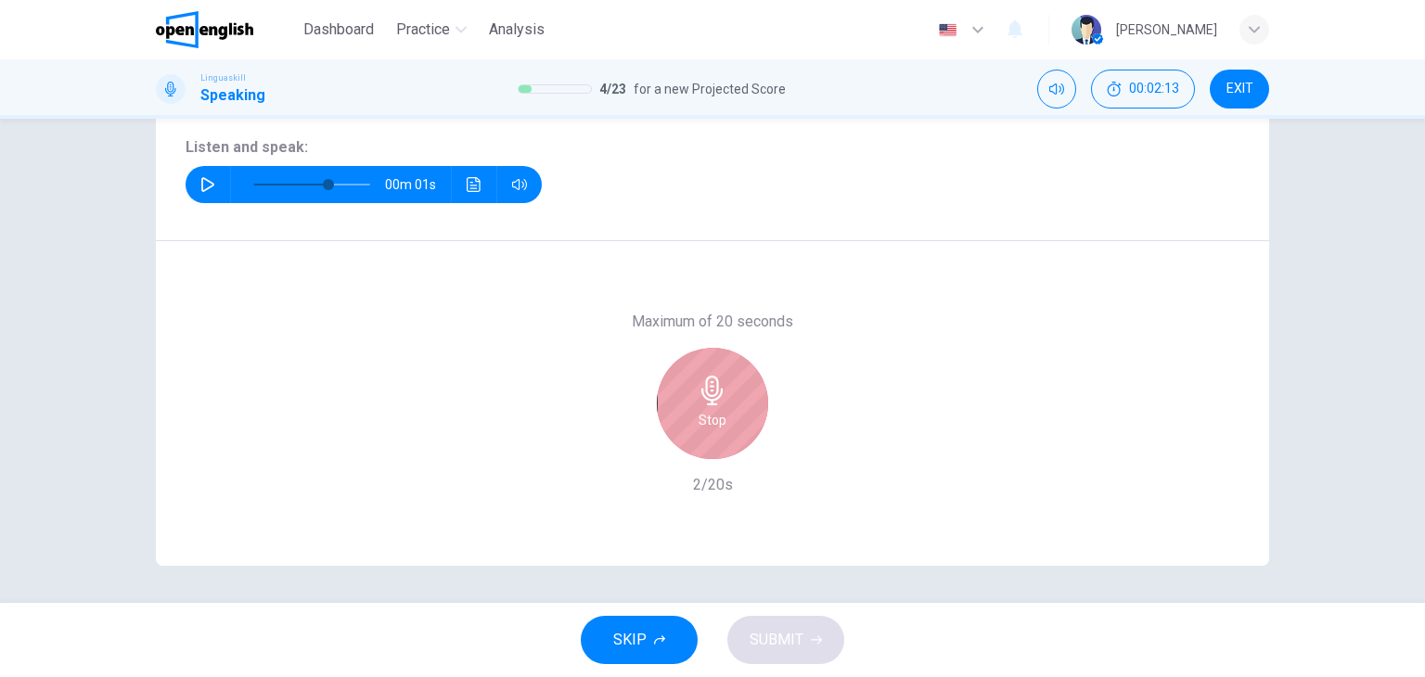
click at [687, 436] on div "Stop" at bounding box center [712, 403] width 111 height 111
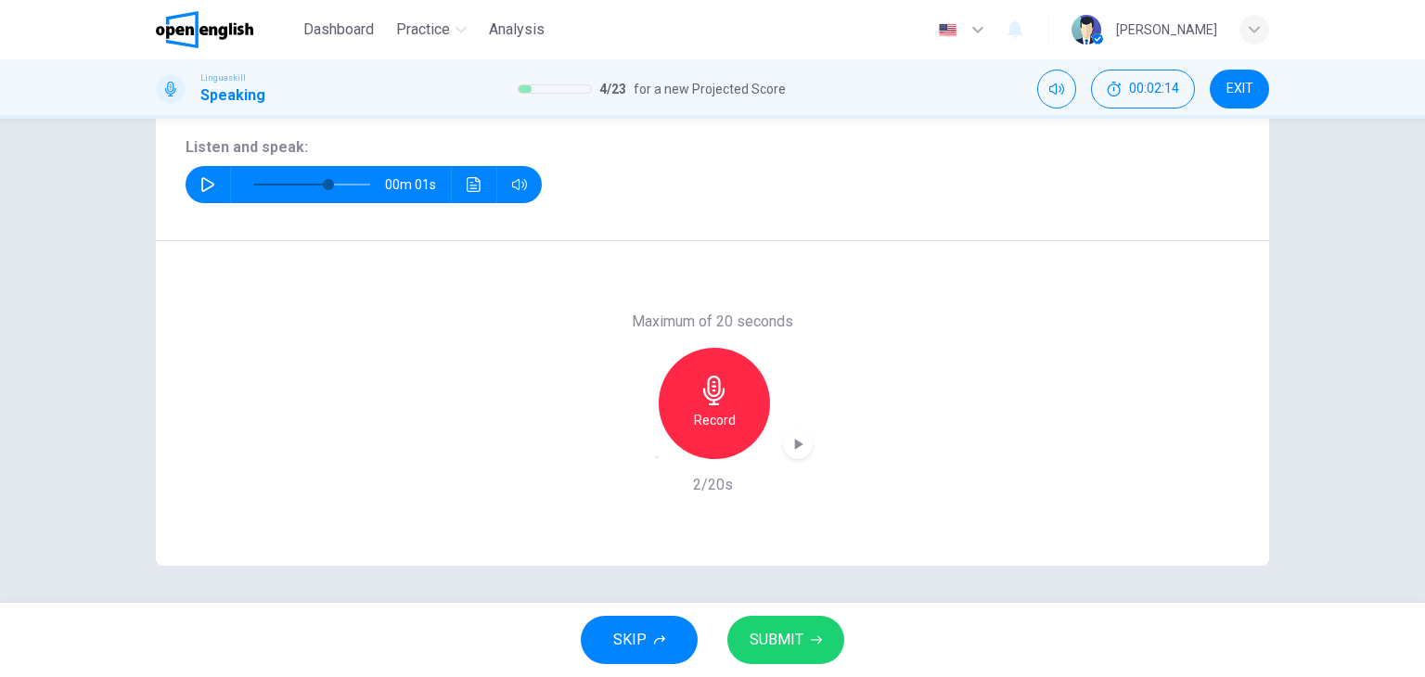
click at [793, 628] on span "SUBMIT" at bounding box center [777, 640] width 54 height 26
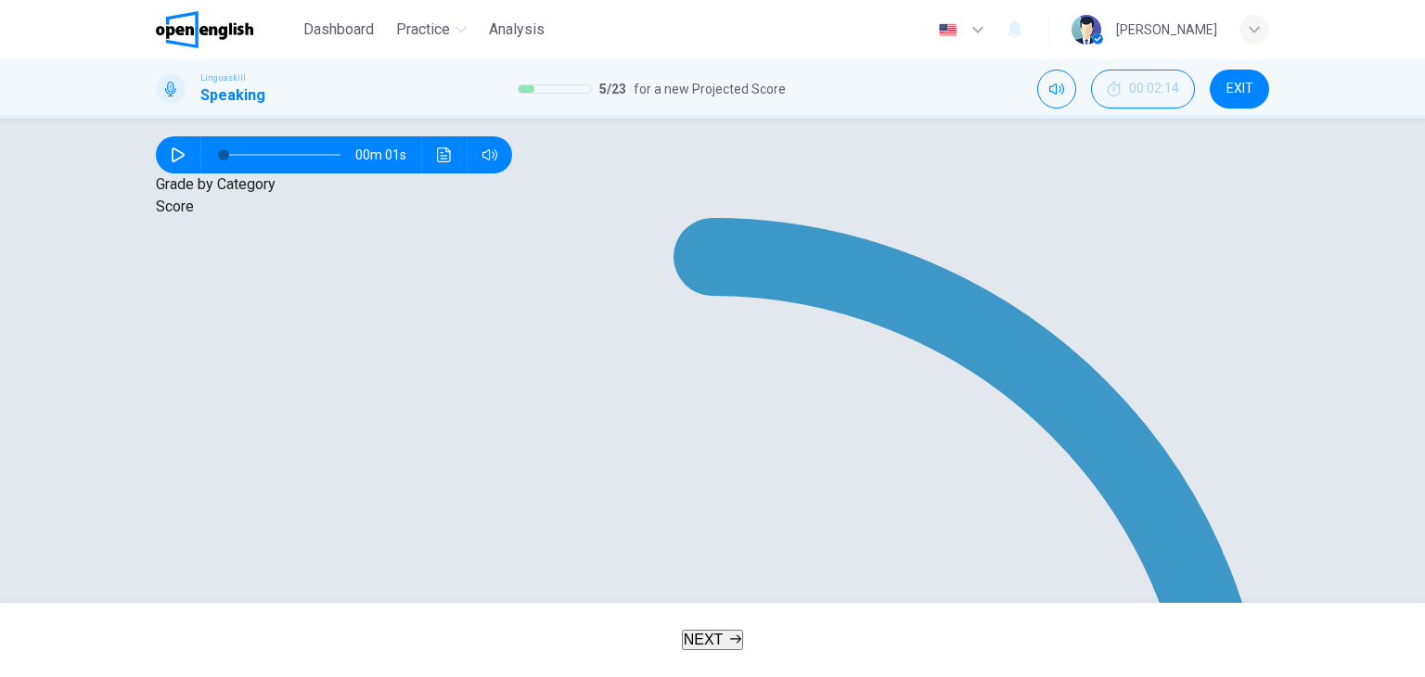
type input "*"
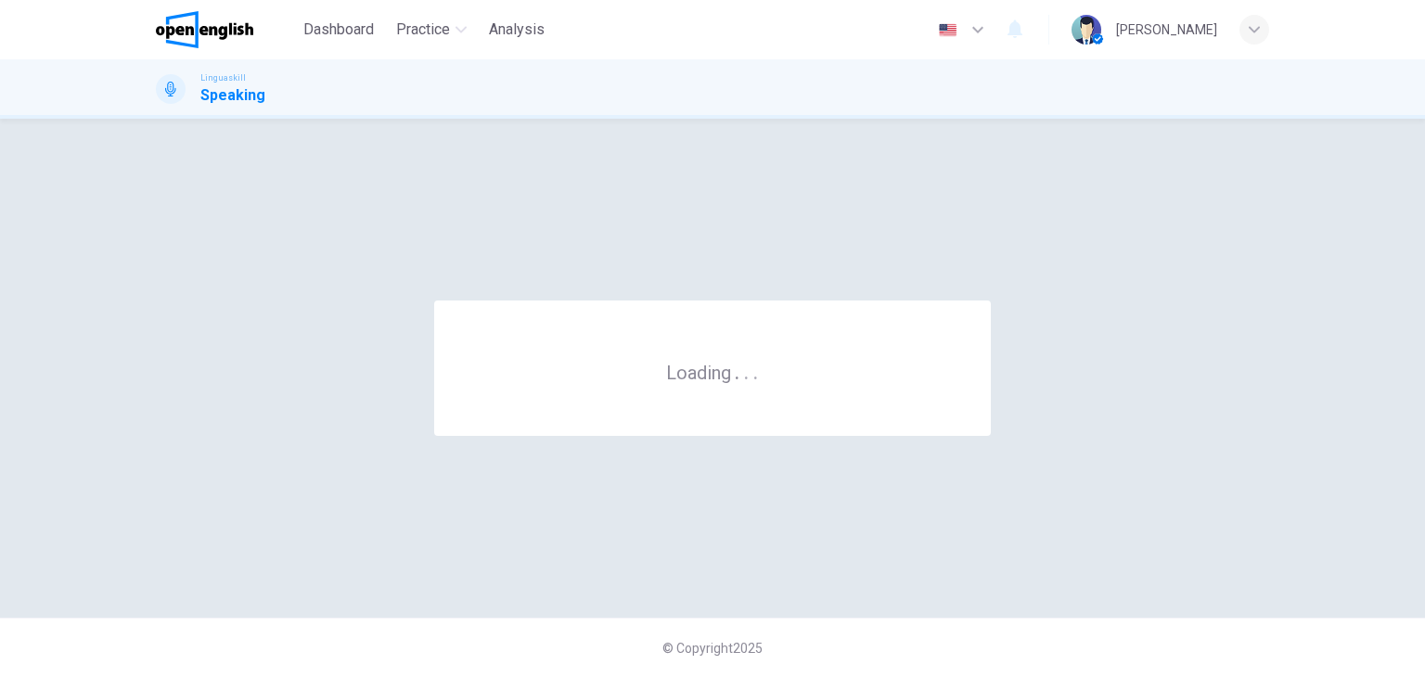
scroll to position [0, 0]
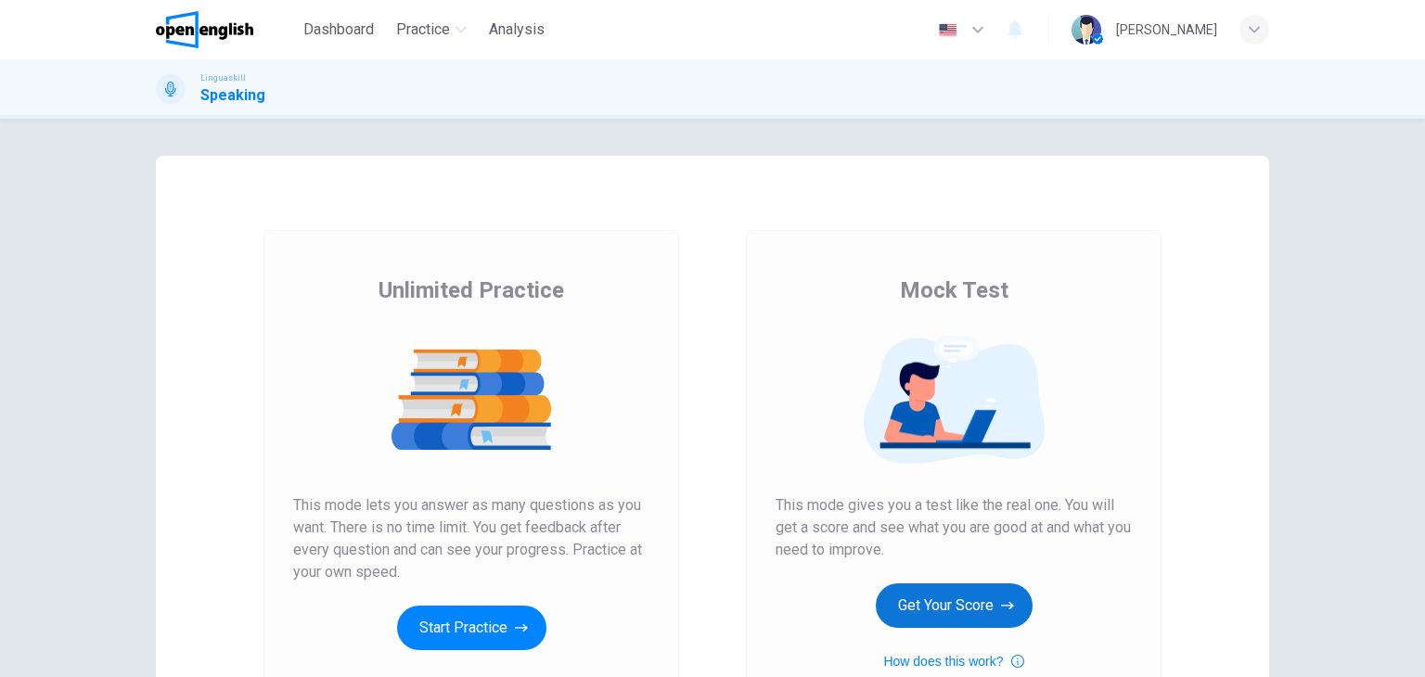
click at [932, 585] on button "Get Your Score" at bounding box center [954, 606] width 157 height 45
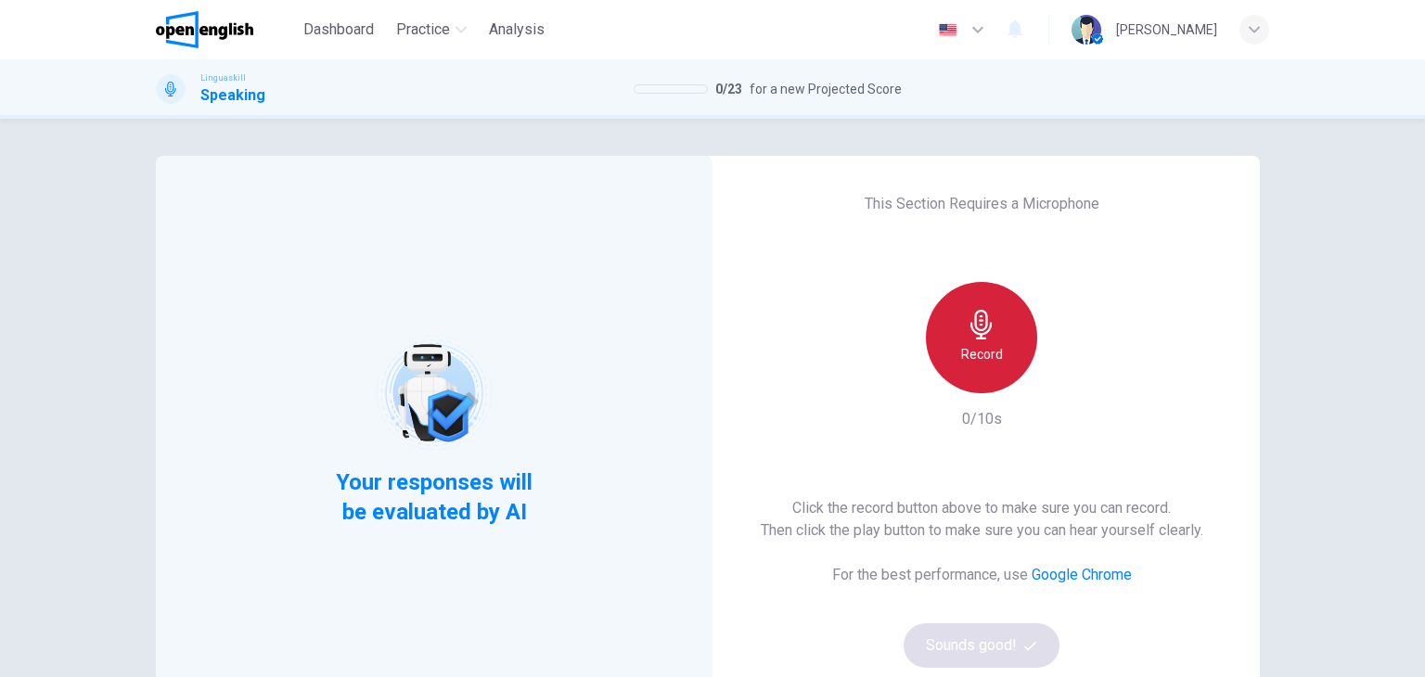
click at [972, 348] on h6 "Record" at bounding box center [982, 354] width 42 height 22
